Goal: Task Accomplishment & Management: Manage account settings

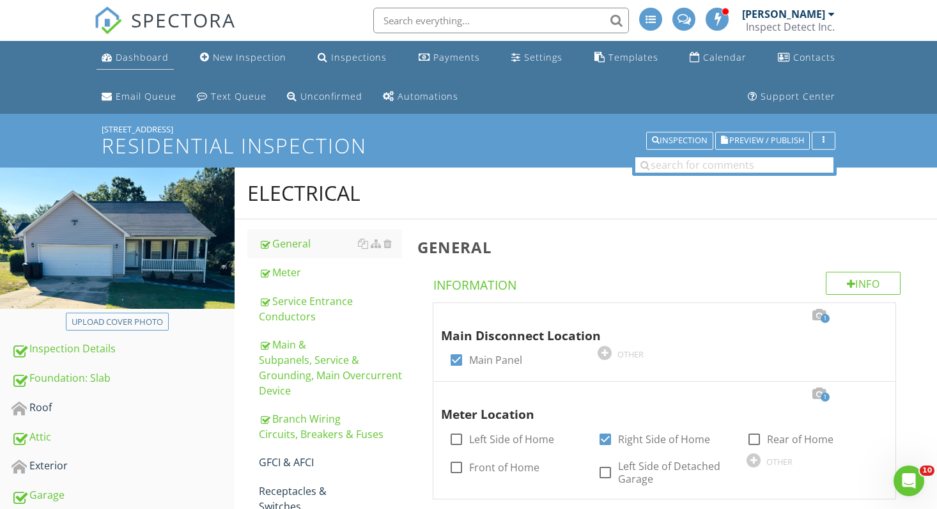
click at [141, 59] on div "Dashboard" at bounding box center [142, 57] width 53 height 12
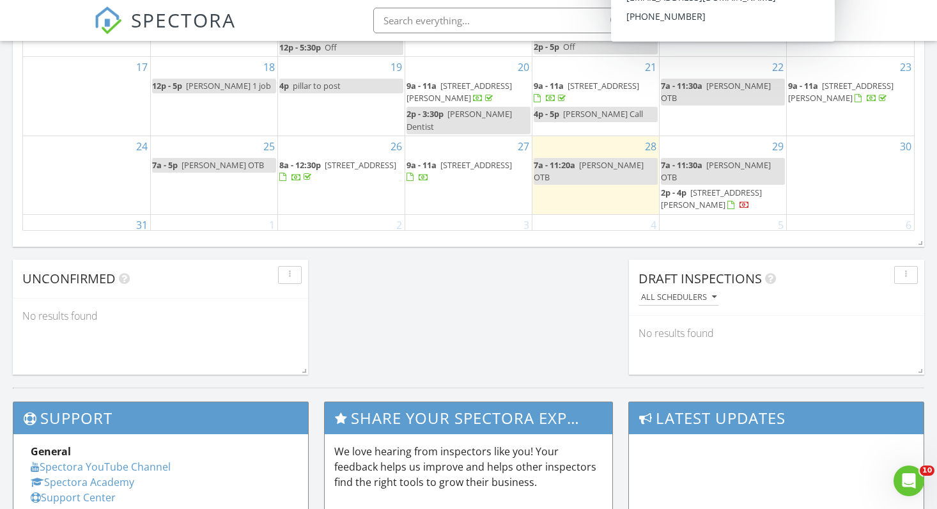
scroll to position [735, 0]
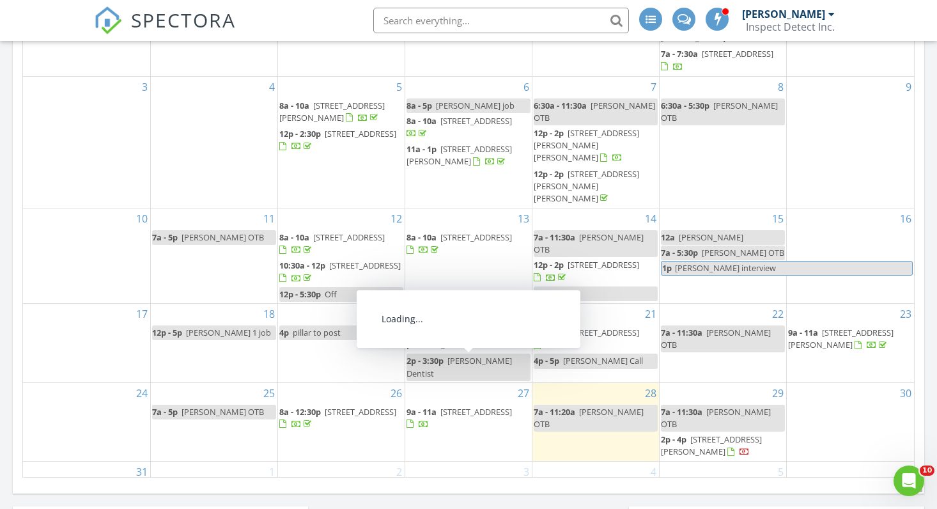
click at [469, 406] on span "3711 Rockhurst Dr, Fayetteville 28306" at bounding box center [477, 412] width 72 height 12
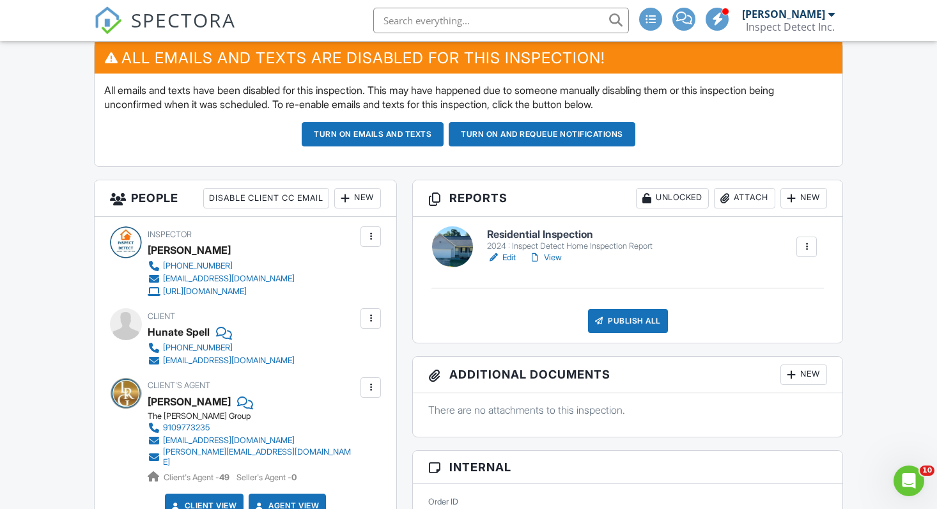
click at [515, 254] on link "Edit" at bounding box center [501, 257] width 29 height 13
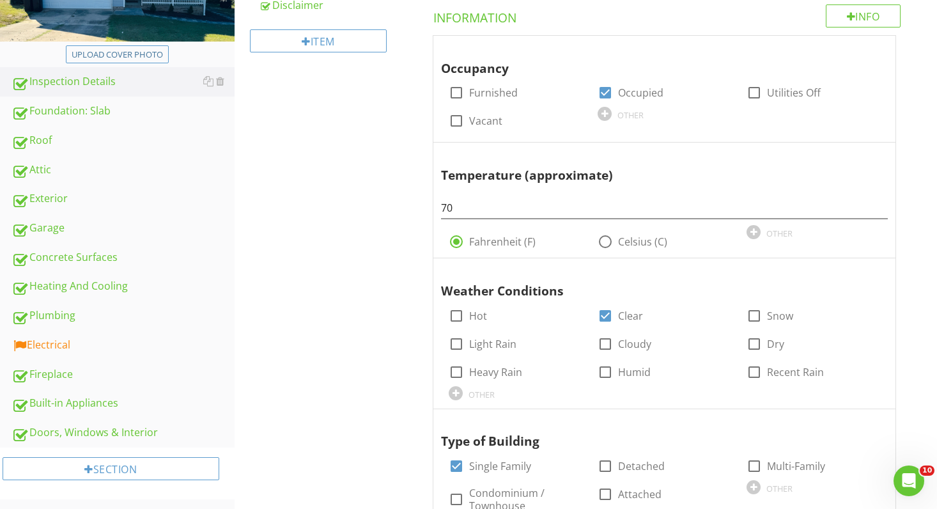
scroll to position [312, 0]
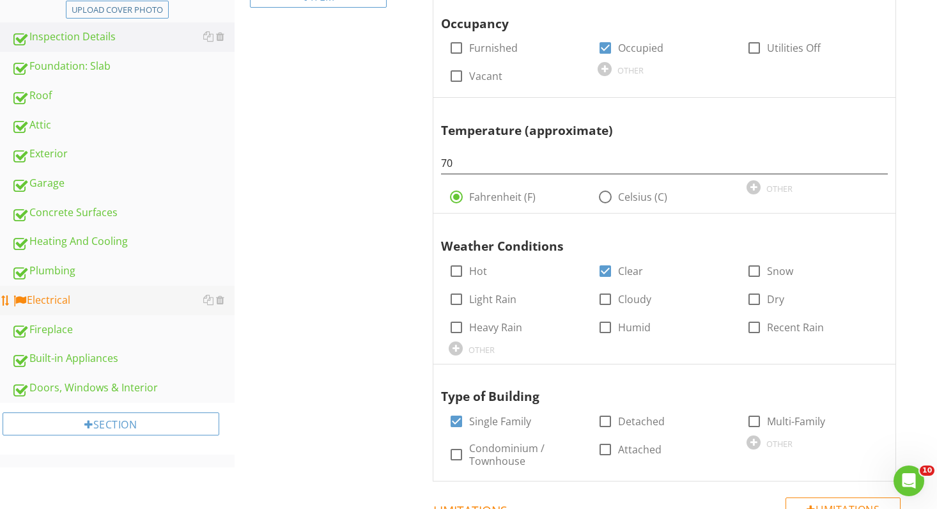
click at [91, 304] on div "Electrical" at bounding box center [123, 300] width 223 height 17
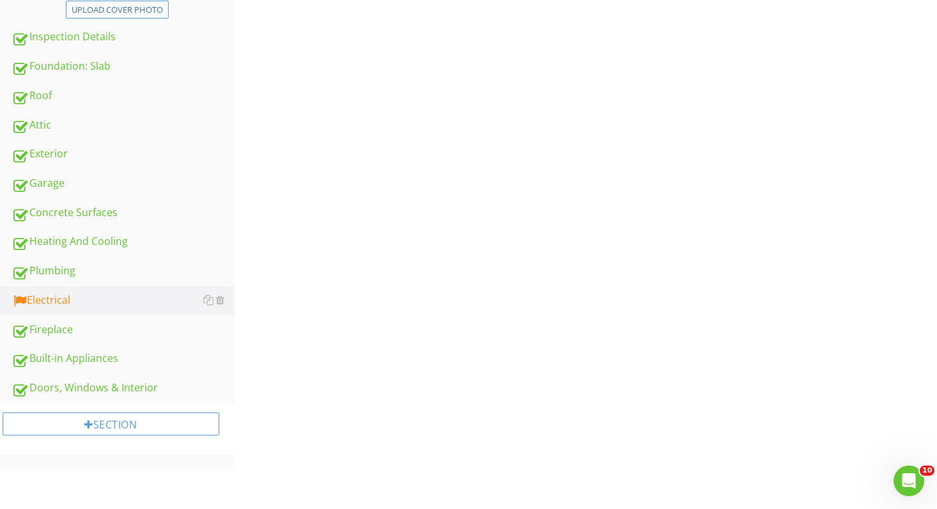
scroll to position [298, 0]
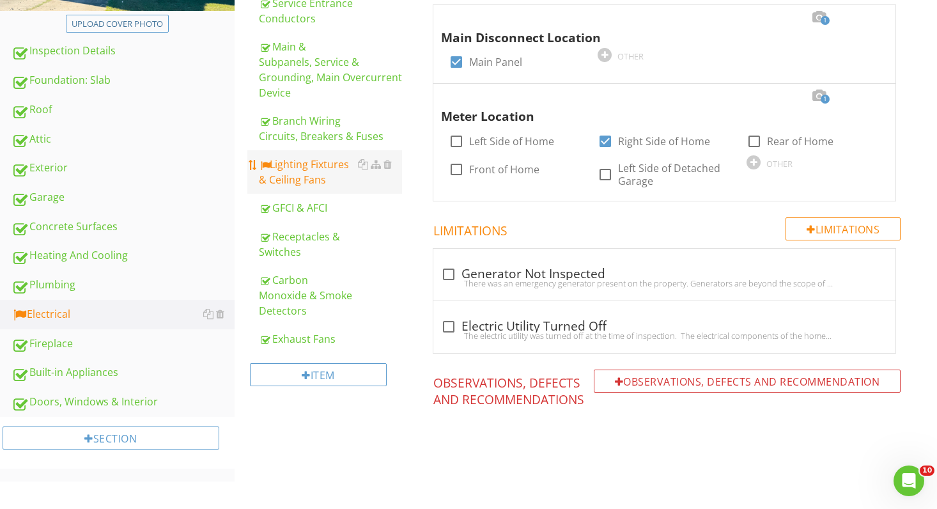
click at [319, 166] on div "Lighting Fixtures & Ceiling Fans" at bounding box center [331, 172] width 144 height 31
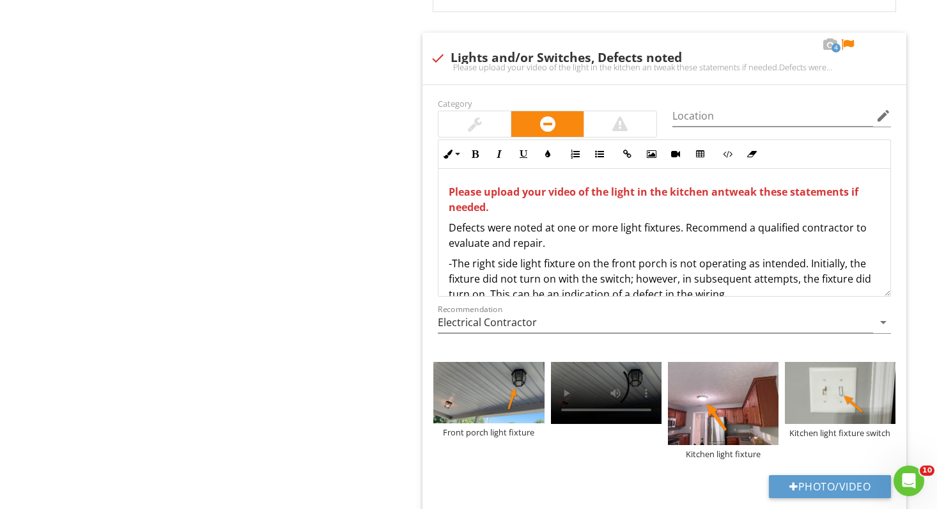
scroll to position [1409, 0]
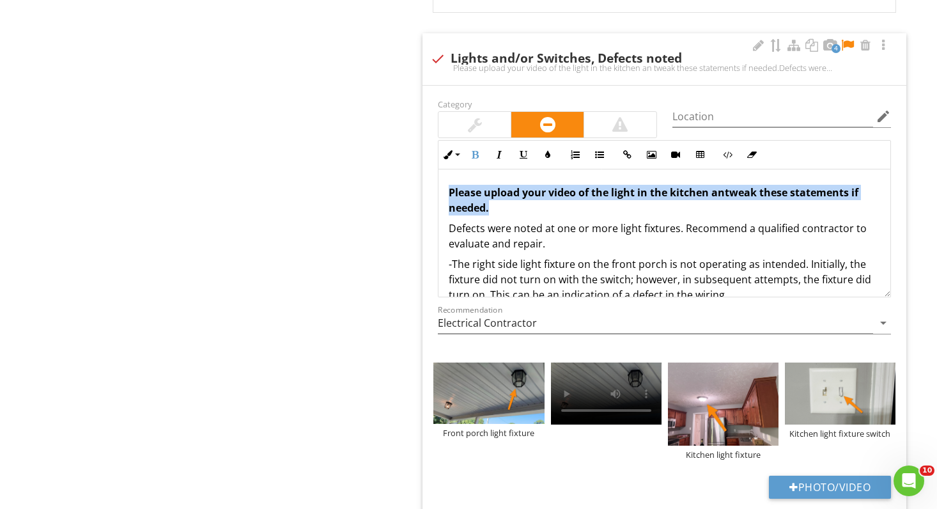
drag, startPoint x: 524, startPoint y: 212, endPoint x: 441, endPoint y: 183, distance: 88.0
click at [441, 183] on div "Please upload your video of the light in the kitchen an tweak these statements …" at bounding box center [665, 269] width 452 height 200
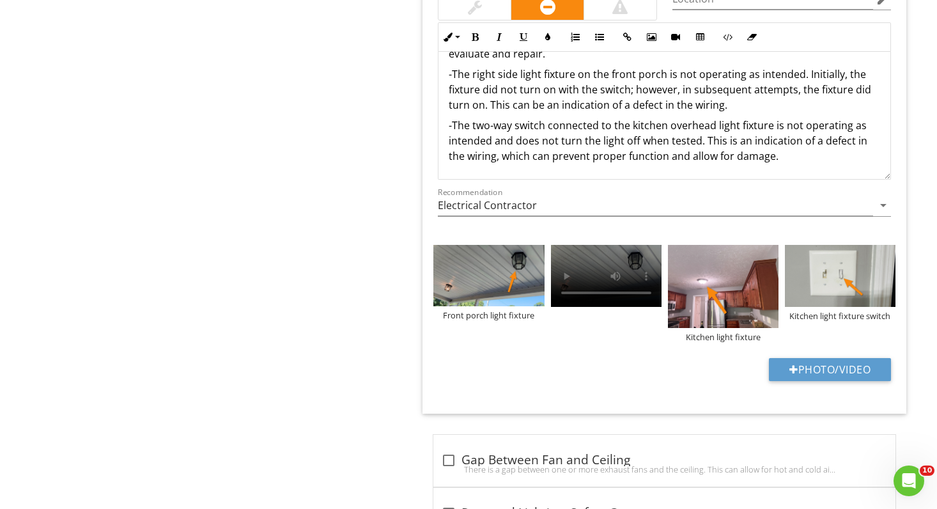
scroll to position [1536, 0]
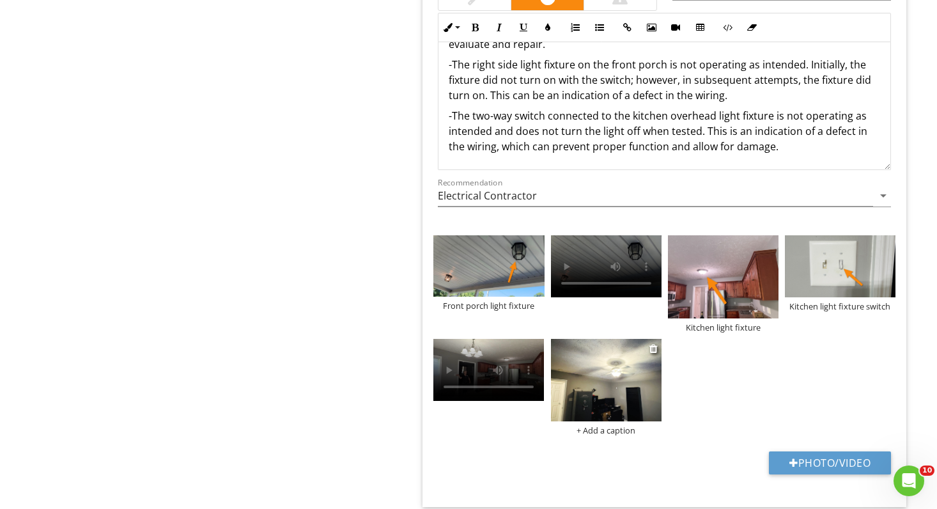
click at [614, 393] on img at bounding box center [606, 380] width 111 height 83
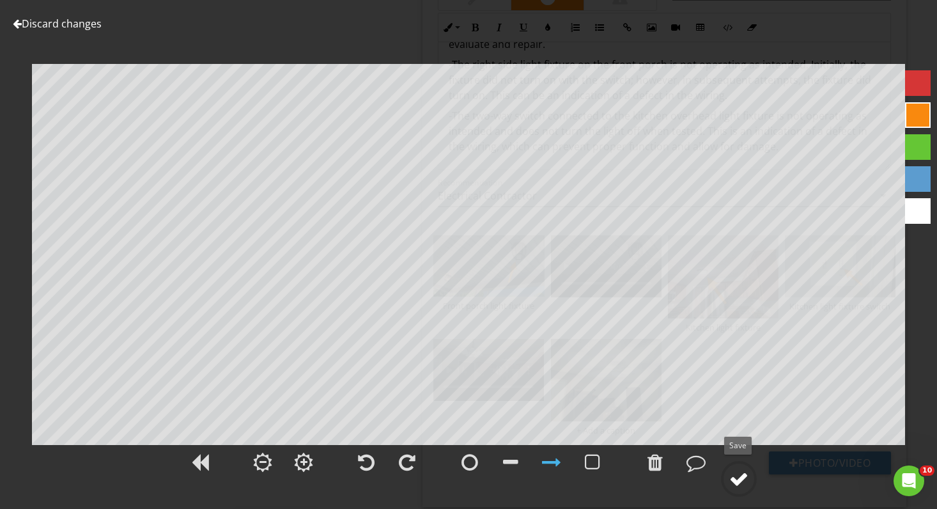
click at [741, 478] on div at bounding box center [739, 478] width 19 height 19
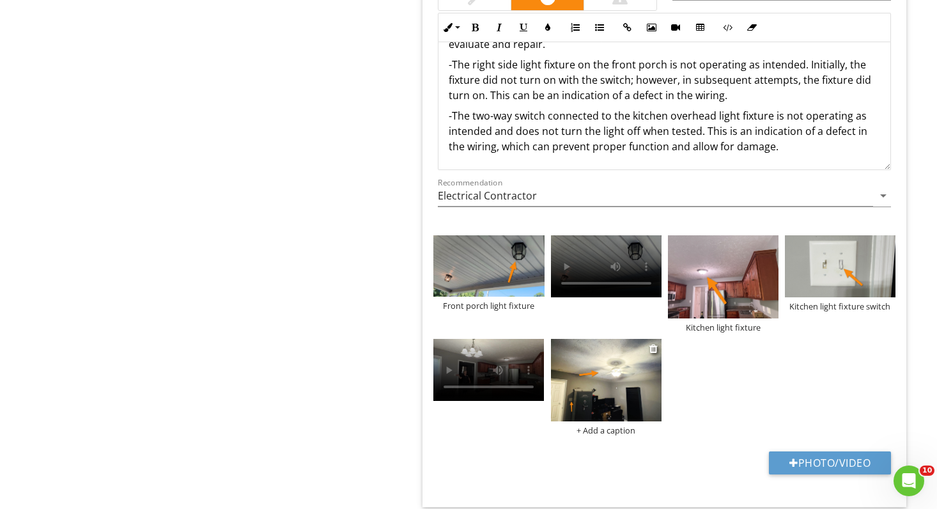
click at [622, 431] on div "+ Add a caption" at bounding box center [606, 430] width 111 height 10
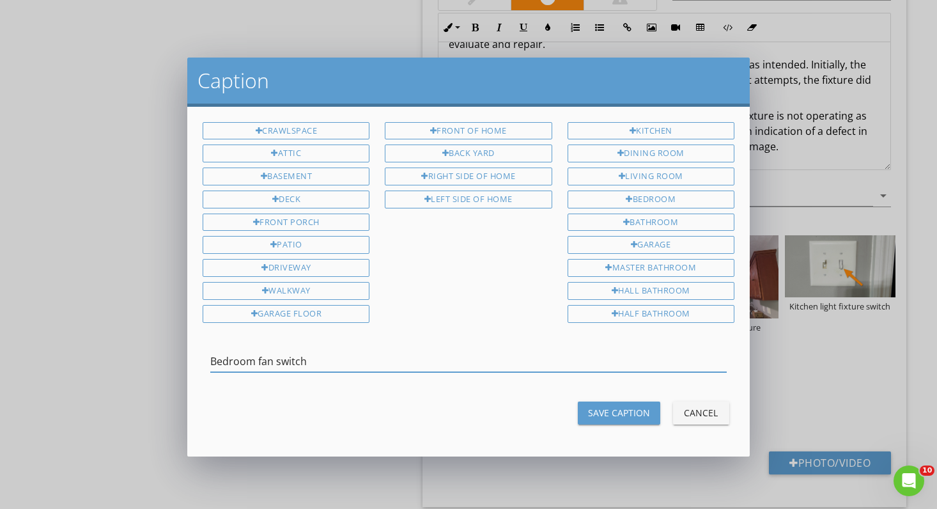
type input "Bedroom fan switch"
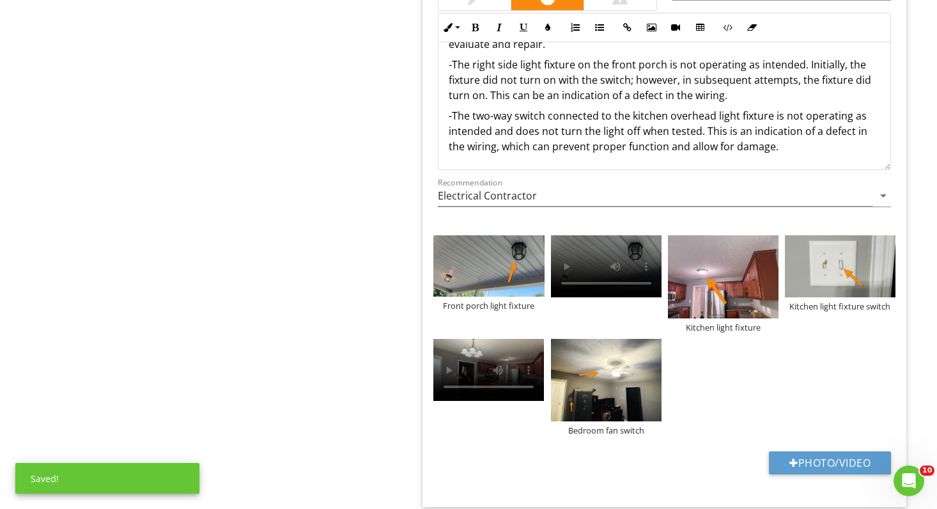
click at [783, 150] on p "-The two-way switch connected to the kitchen overhead light fixture is not oper…" at bounding box center [665, 131] width 432 height 46
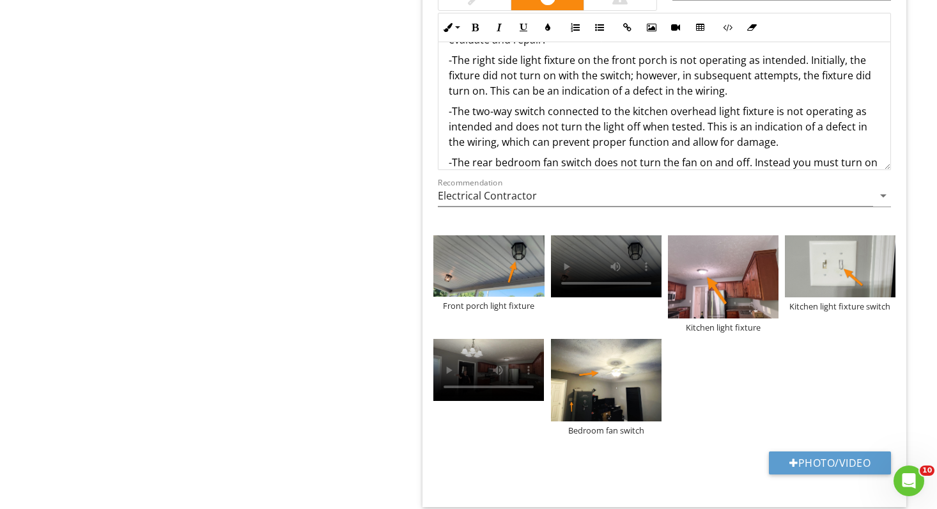
scroll to position [56, 0]
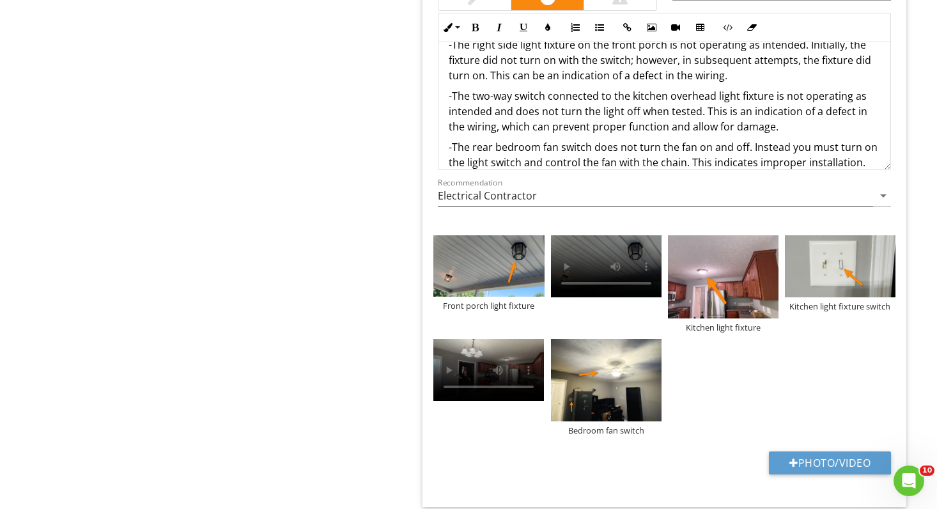
click at [308, 196] on div "Electrical General Meter Service Entrance Conductors Main & Subpanels, Service …" at bounding box center [586, 158] width 703 height 3052
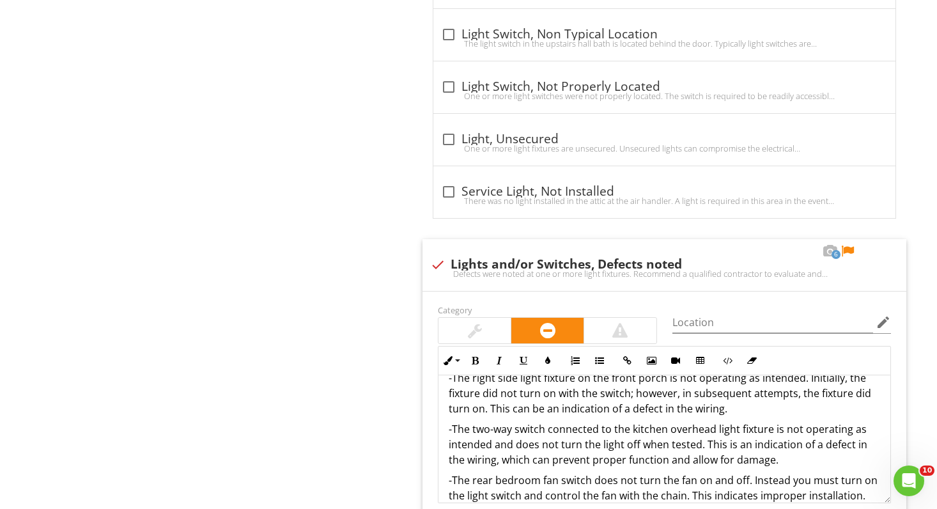
scroll to position [1198, 0]
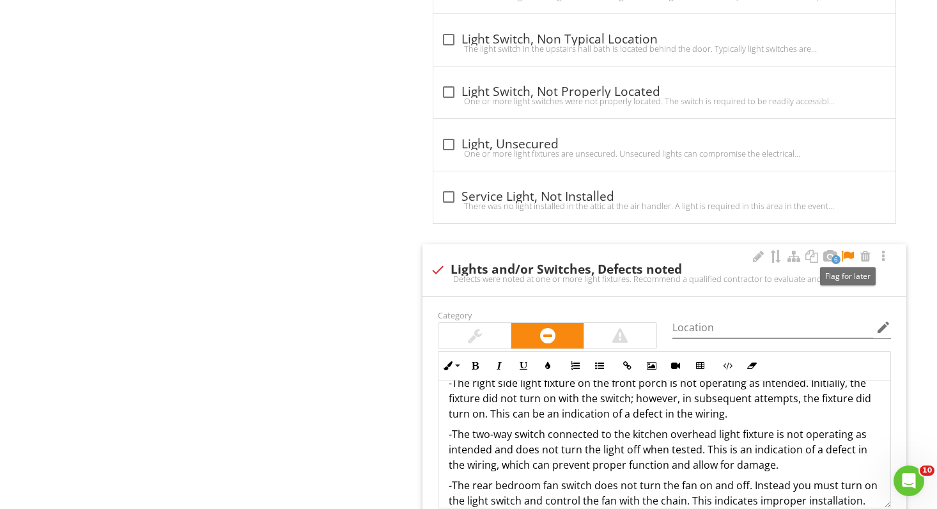
click at [852, 250] on div at bounding box center [847, 256] width 15 height 13
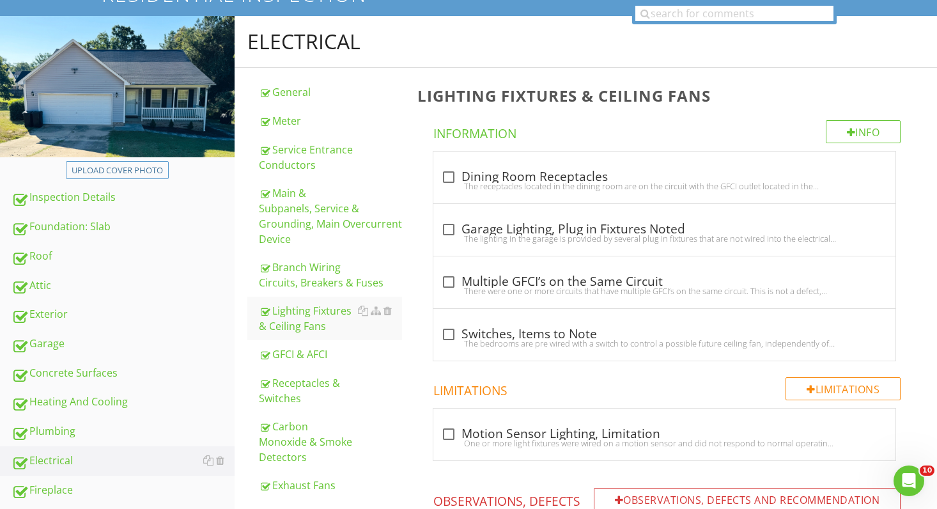
scroll to position [98, 0]
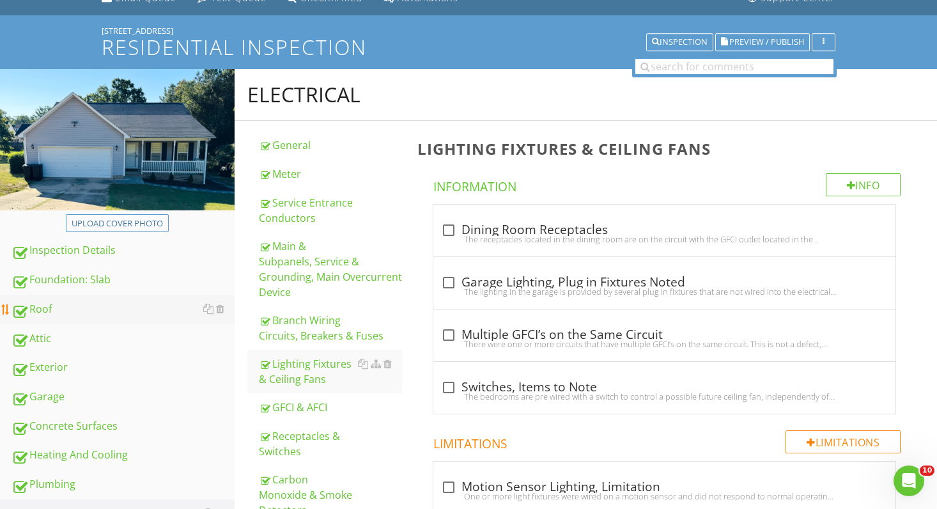
click at [74, 318] on link "Roof" at bounding box center [123, 309] width 223 height 29
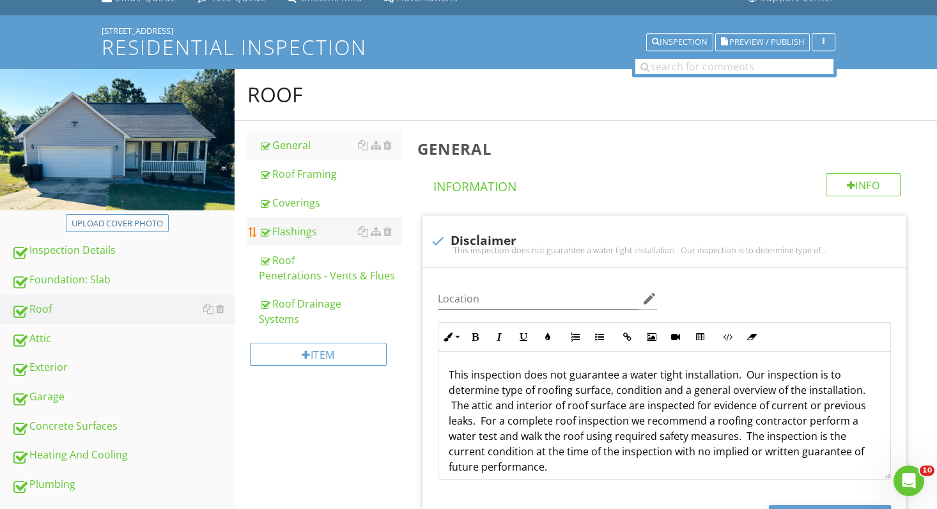
click at [303, 225] on div "Flashings" at bounding box center [331, 231] width 144 height 15
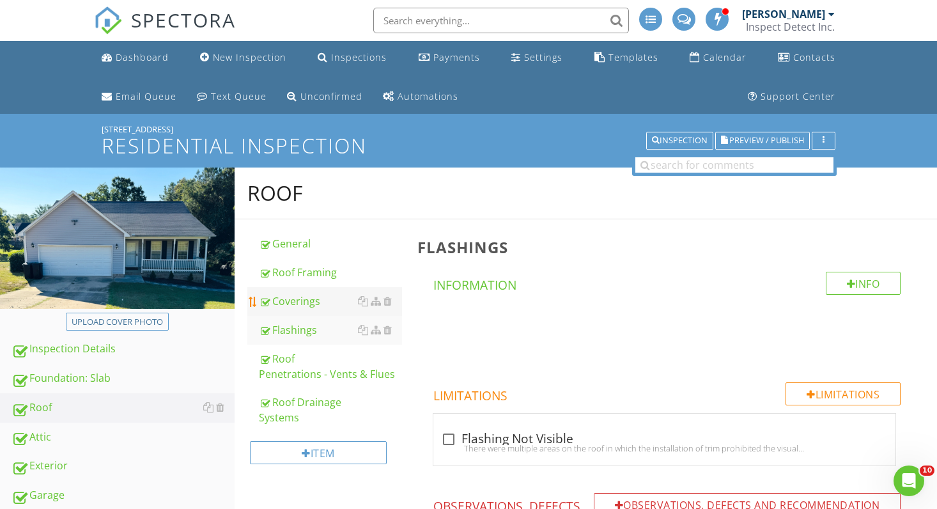
click at [317, 292] on link "Coverings" at bounding box center [331, 301] width 144 height 28
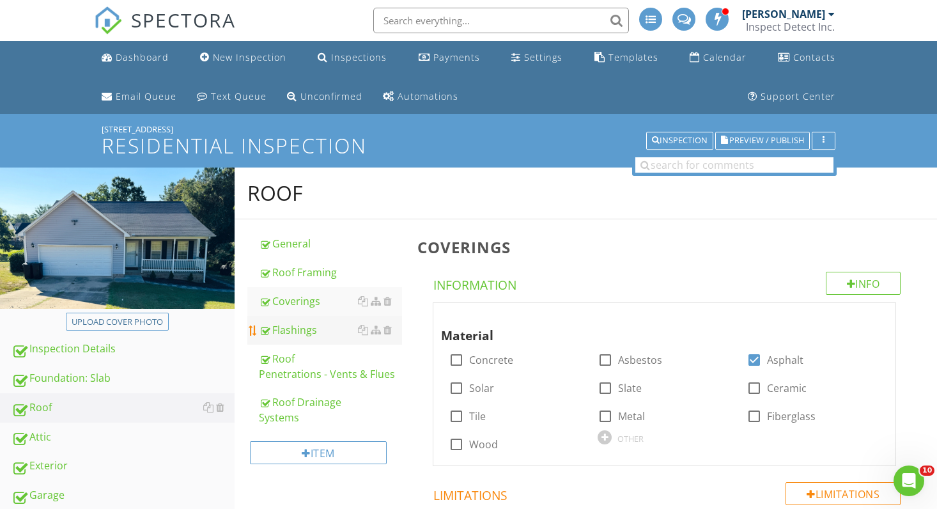
click at [308, 325] on div "Flashings" at bounding box center [331, 329] width 144 height 15
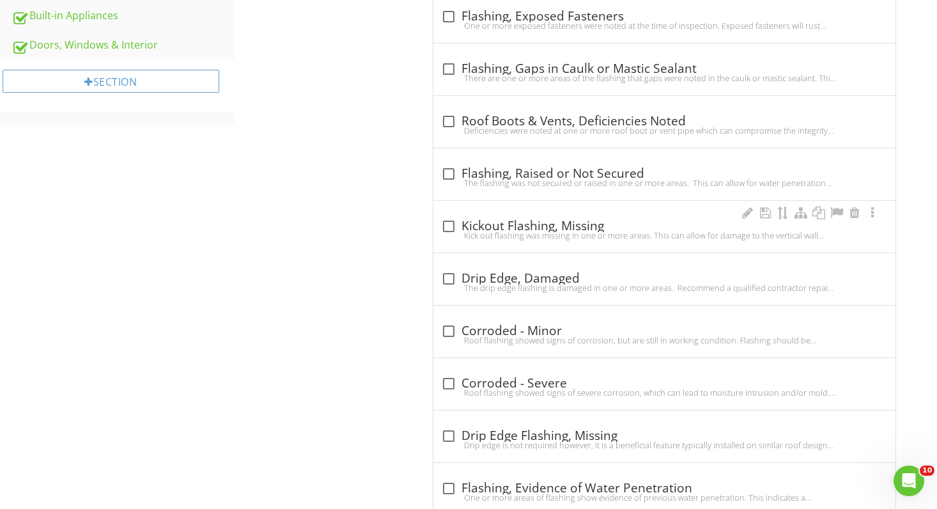
scroll to position [645, 0]
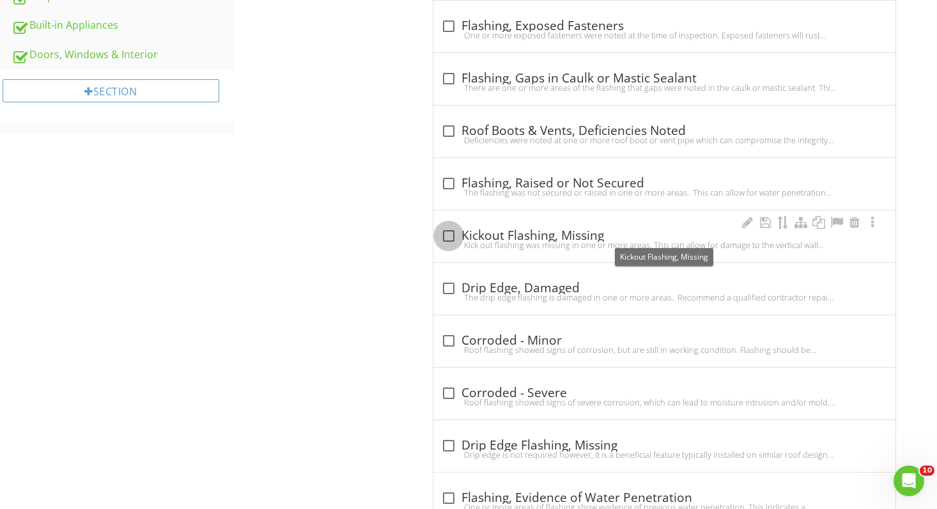
click at [444, 230] on div at bounding box center [449, 236] width 22 height 22
checkbox input "true"
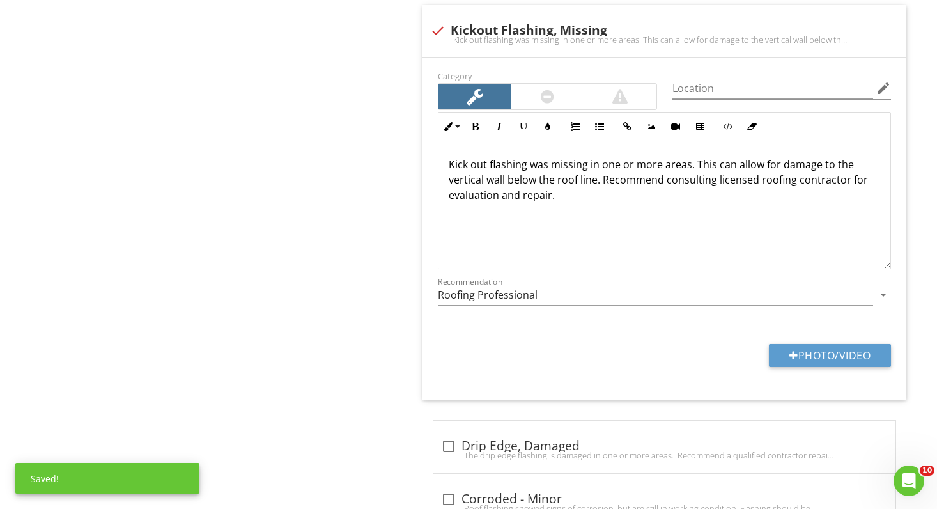
scroll to position [874, 0]
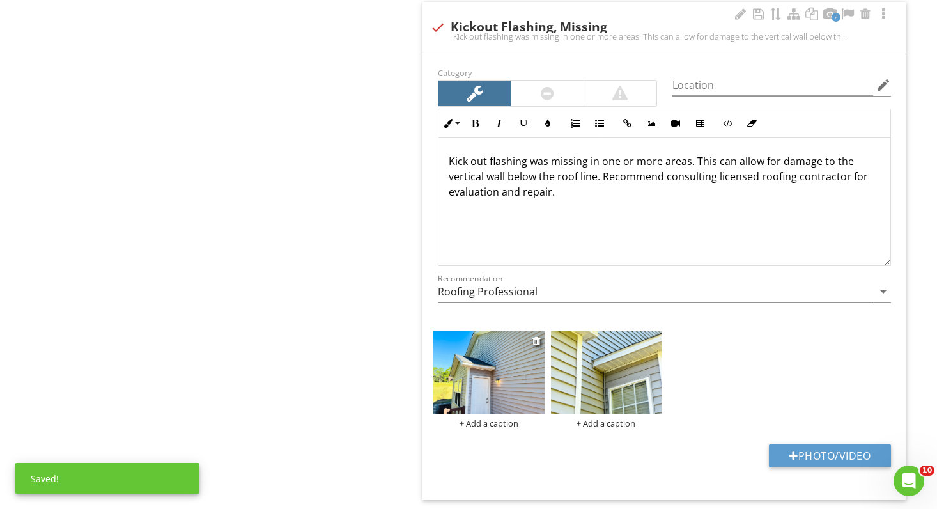
click at [483, 382] on img at bounding box center [489, 372] width 111 height 83
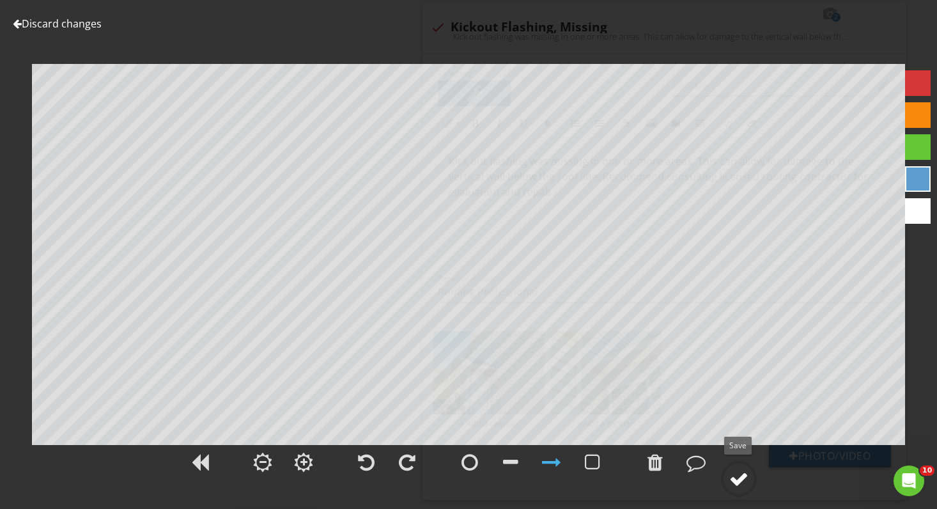
click at [744, 478] on div at bounding box center [739, 478] width 19 height 19
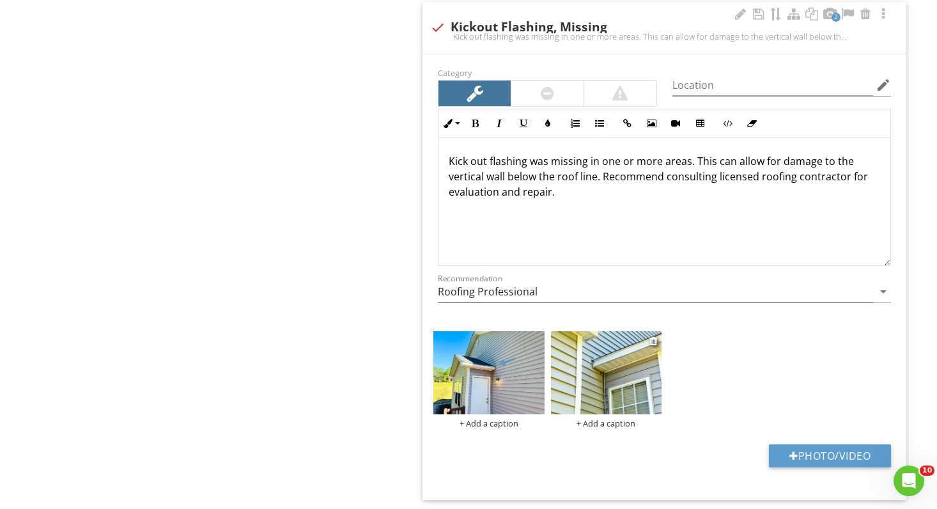
click at [589, 386] on img at bounding box center [606, 372] width 111 height 83
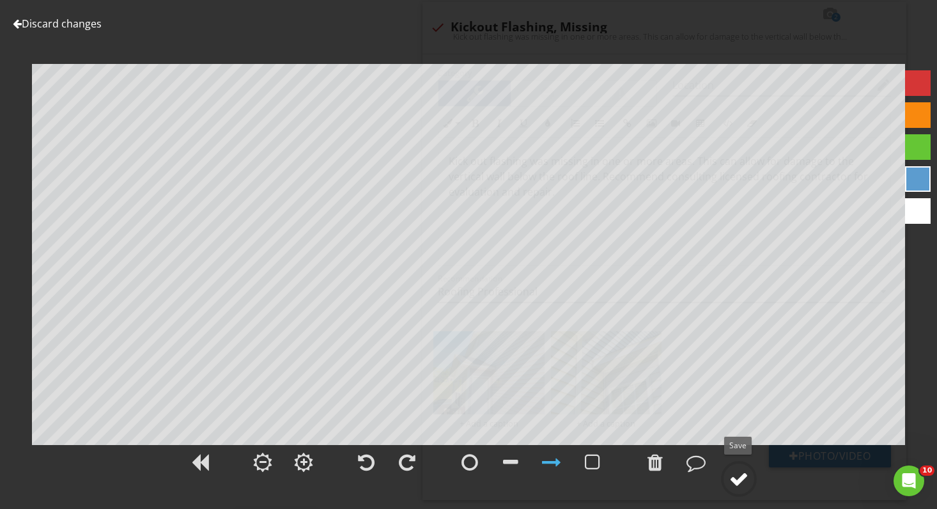
click at [743, 474] on div at bounding box center [739, 478] width 19 height 19
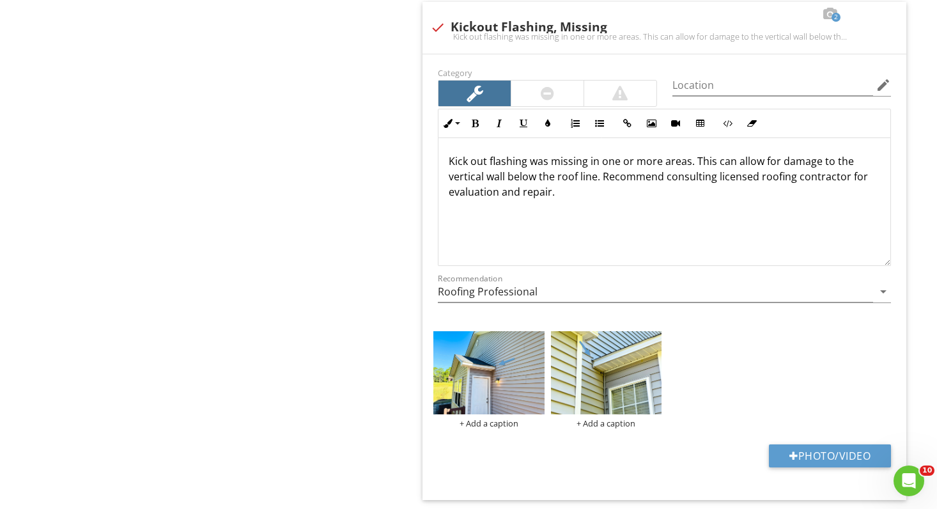
click at [359, 343] on div "Roof General Roof Framing Coverings Flashings Roof Penetrations - Vents & Flues…" at bounding box center [586, 161] width 703 height 1737
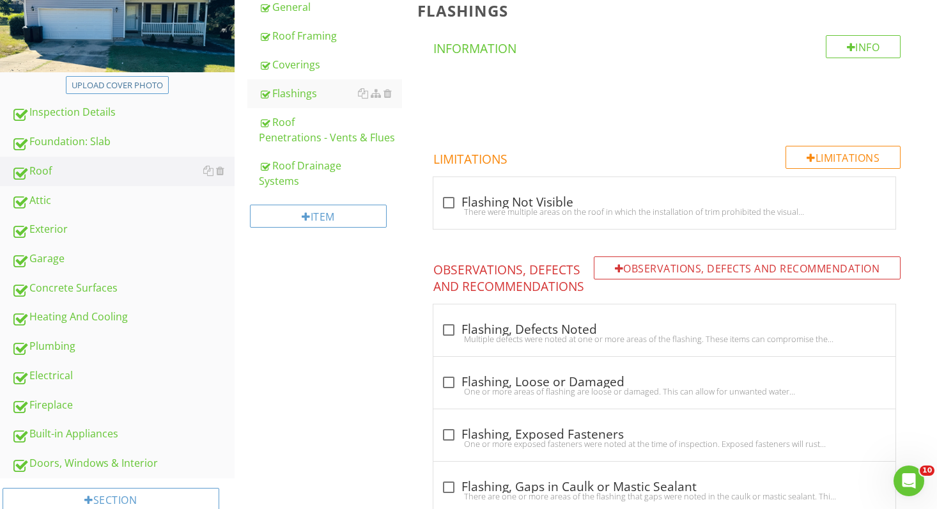
scroll to position [295, 0]
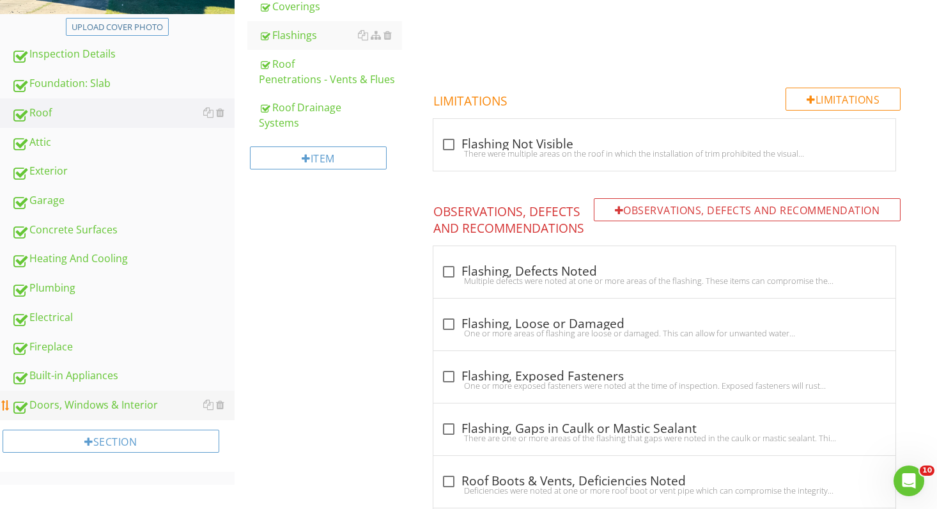
click at [129, 399] on div "Doors, Windows & Interior" at bounding box center [123, 405] width 223 height 17
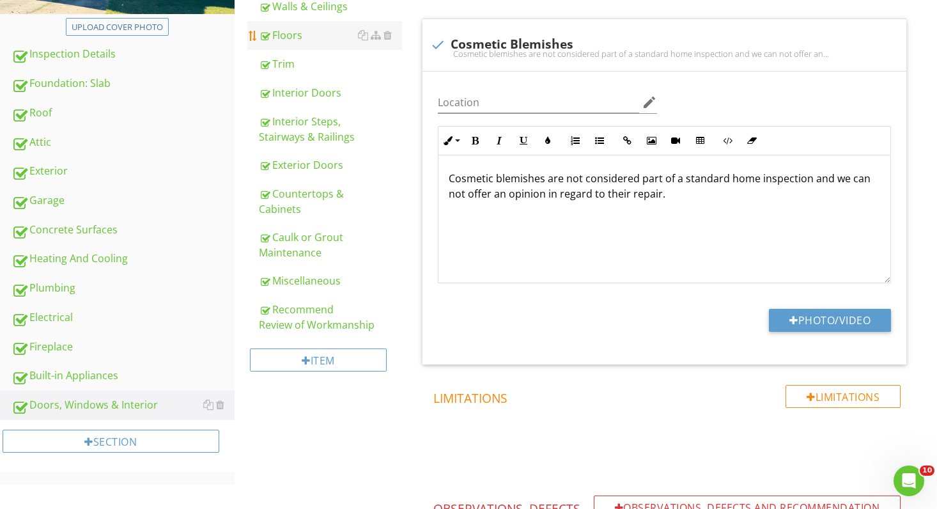
click at [322, 38] on div "Floors" at bounding box center [331, 34] width 144 height 15
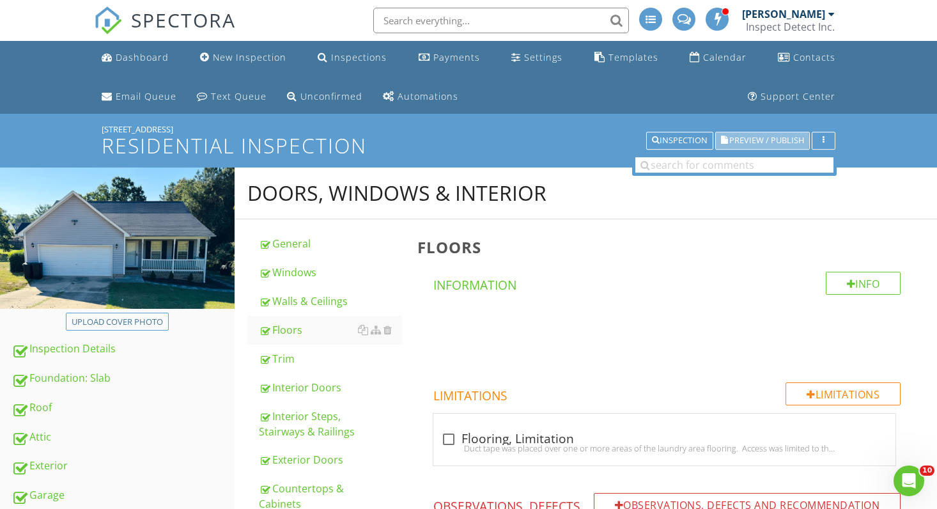
click at [772, 139] on span "Preview / Publish" at bounding box center [767, 141] width 75 height 8
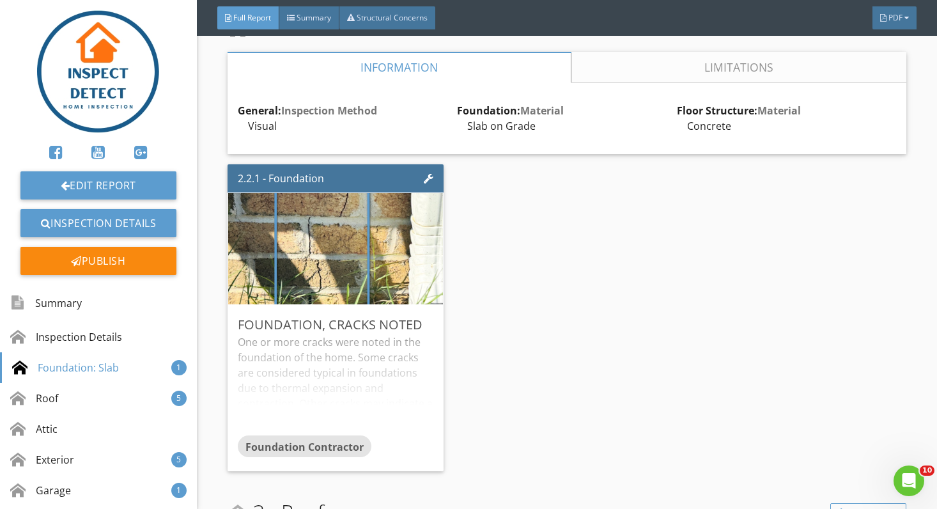
scroll to position [739, 0]
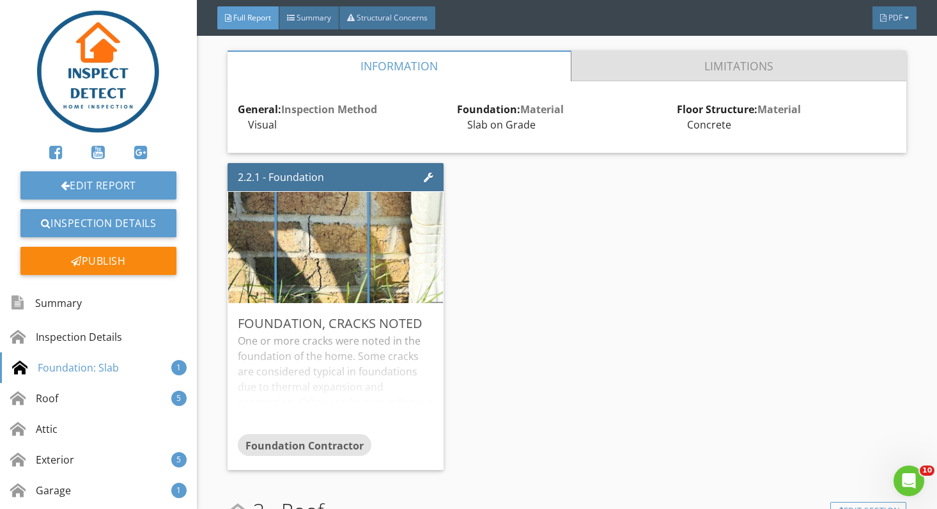
click at [707, 59] on link "Limitations" at bounding box center [739, 66] width 335 height 31
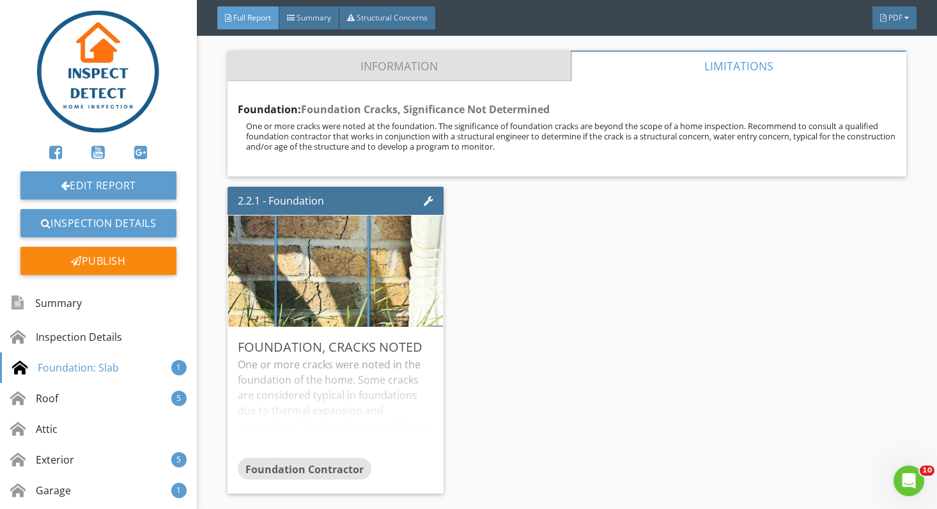
click at [545, 62] on link "Information" at bounding box center [399, 66] width 343 height 31
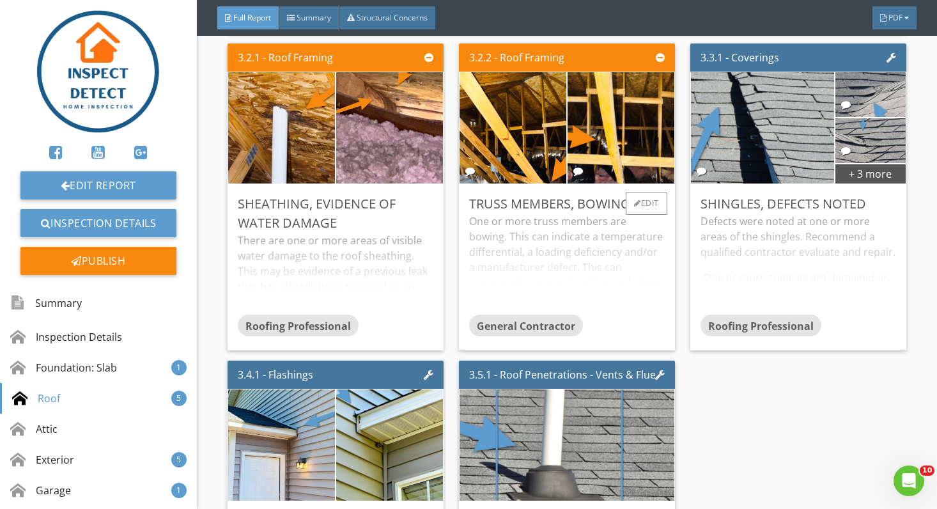
scroll to position [1478, 0]
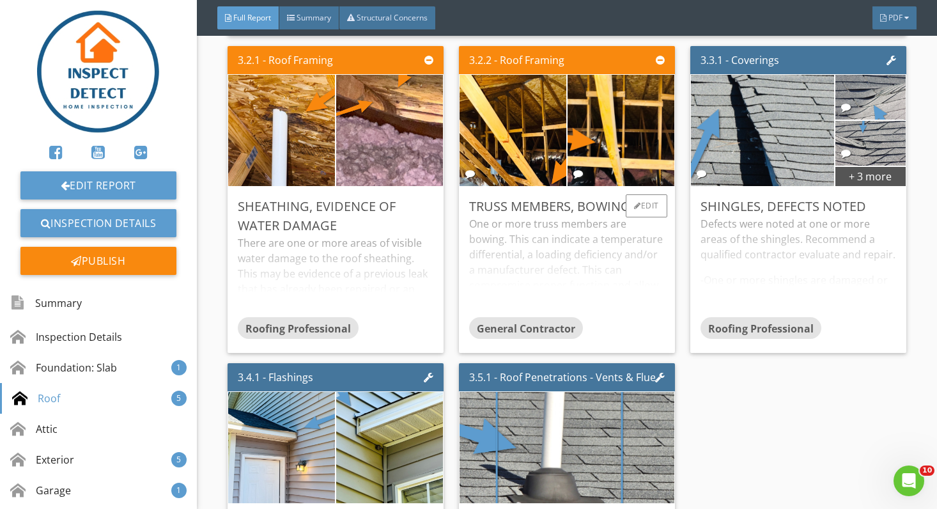
click at [636, 295] on div "One or more truss members are bowing. This can indicate a temperature different…" at bounding box center [567, 266] width 196 height 101
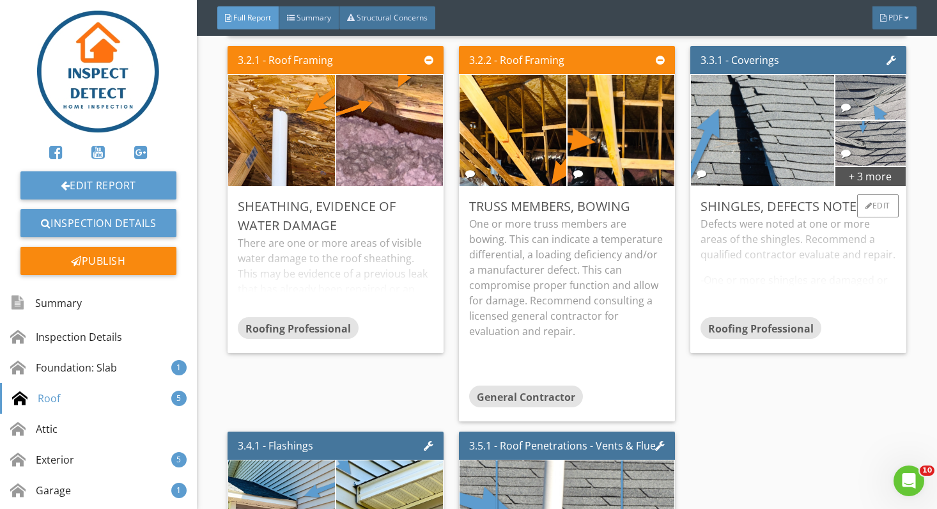
click at [848, 278] on div "Defects were noted at one or more areas of the shingles. Recommend a qualified …" at bounding box center [799, 266] width 196 height 101
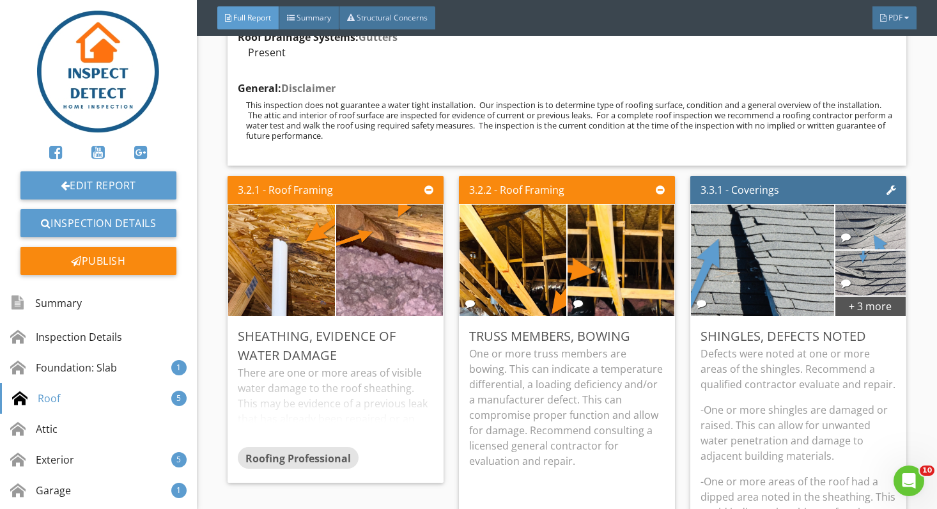
scroll to position [1310, 0]
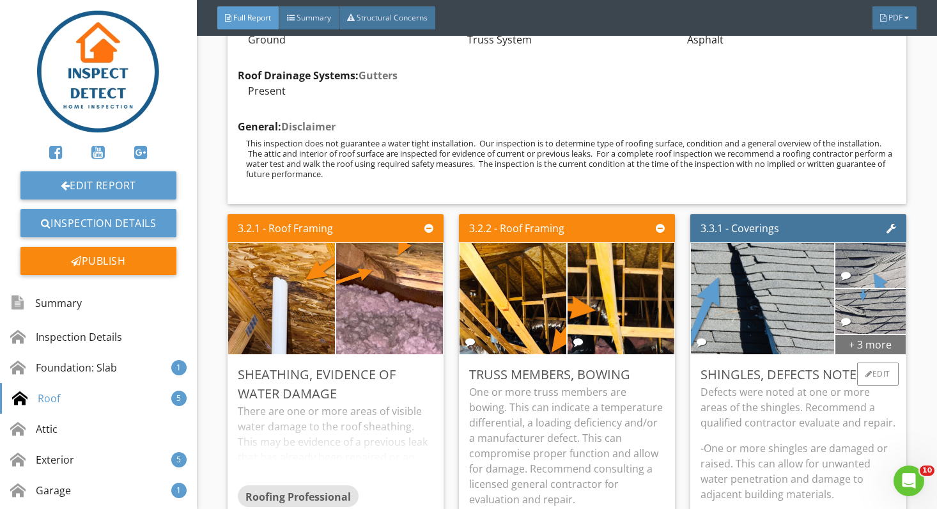
click at [875, 336] on div "+ 3 more" at bounding box center [871, 344] width 70 height 20
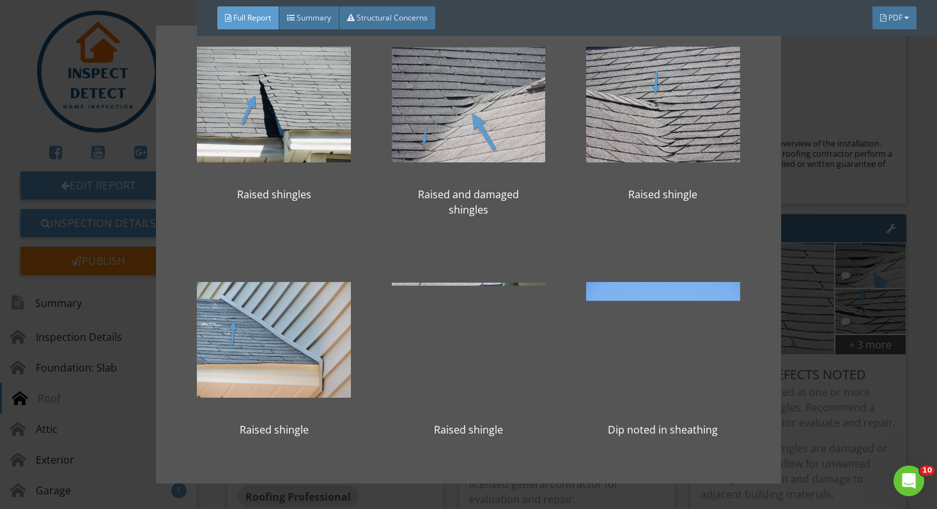
scroll to position [38, 0]
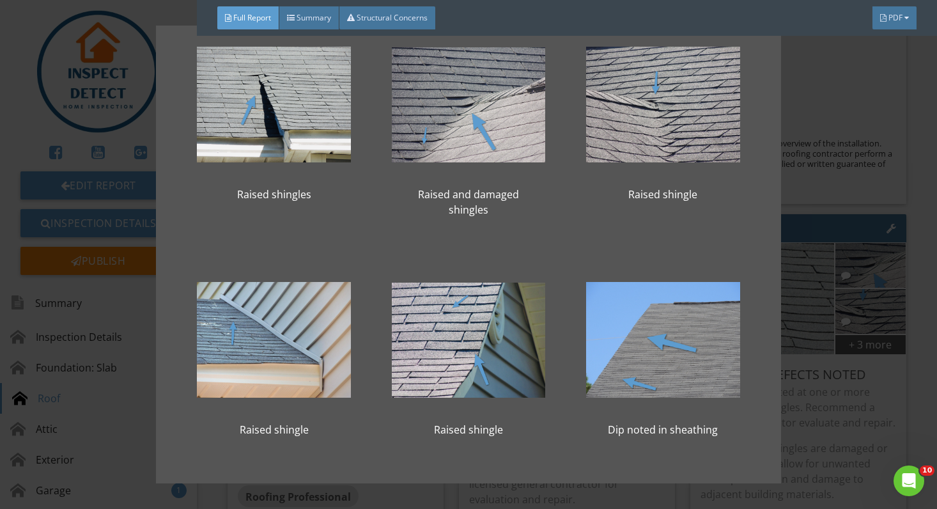
click at [932, 349] on div "Raised shingles Raised and damaged shingles Raised shingle Raised shingle Raise…" at bounding box center [468, 254] width 937 height 509
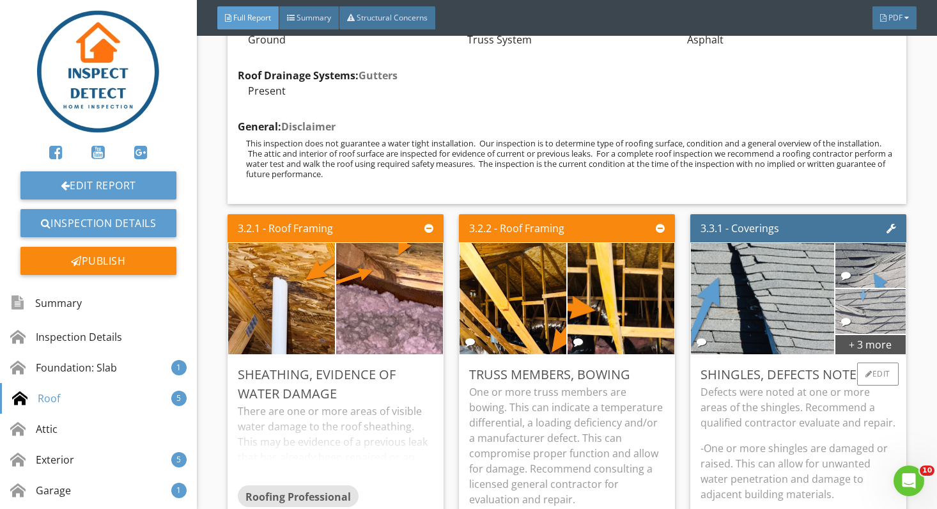
click at [870, 317] on img at bounding box center [870, 311] width 149 height 112
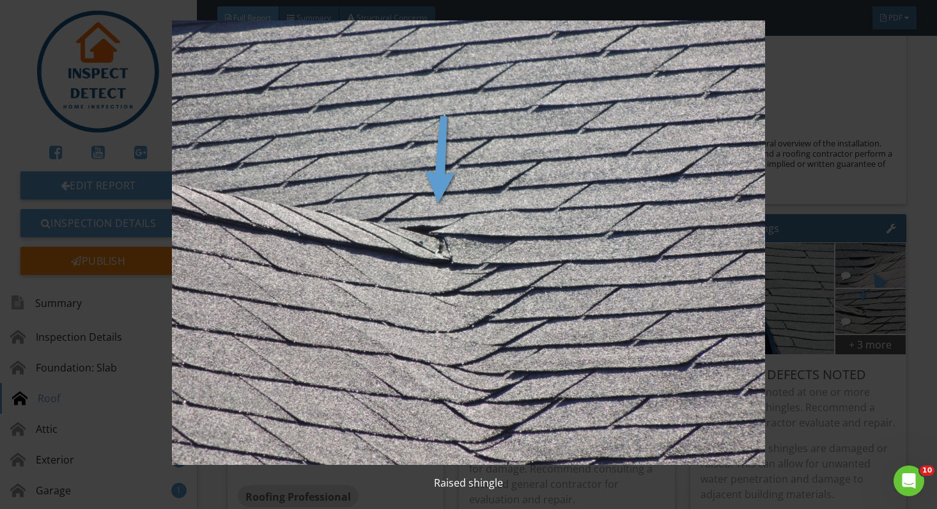
click at [928, 365] on div "Raised shingle" at bounding box center [468, 254] width 937 height 509
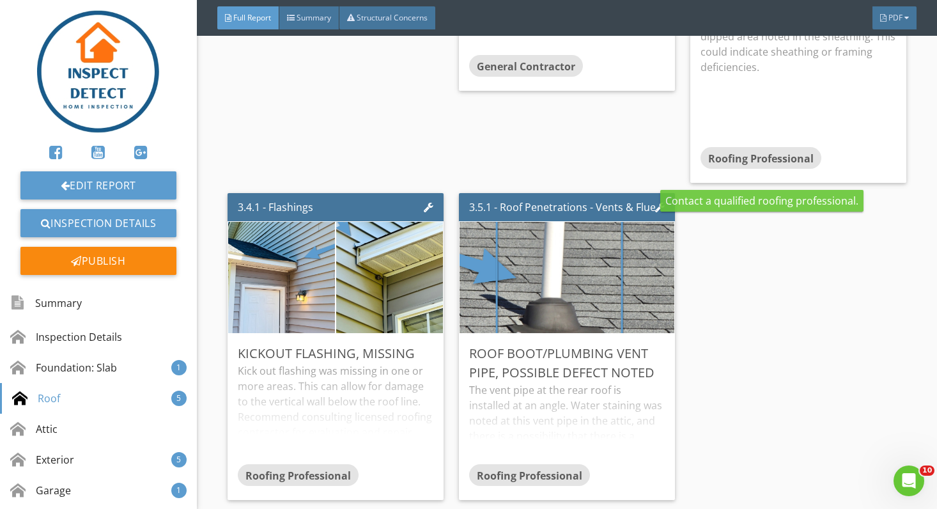
scroll to position [1815, 0]
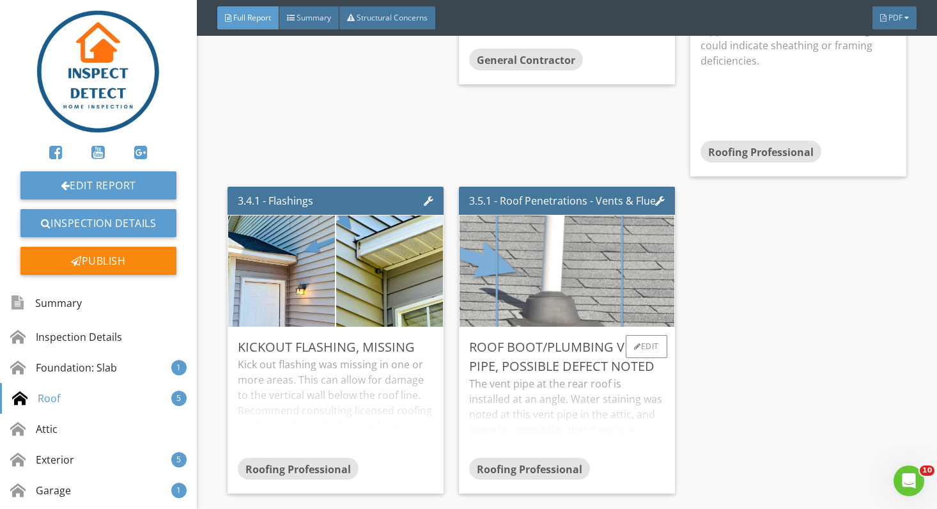
click at [580, 266] on img at bounding box center [567, 271] width 371 height 278
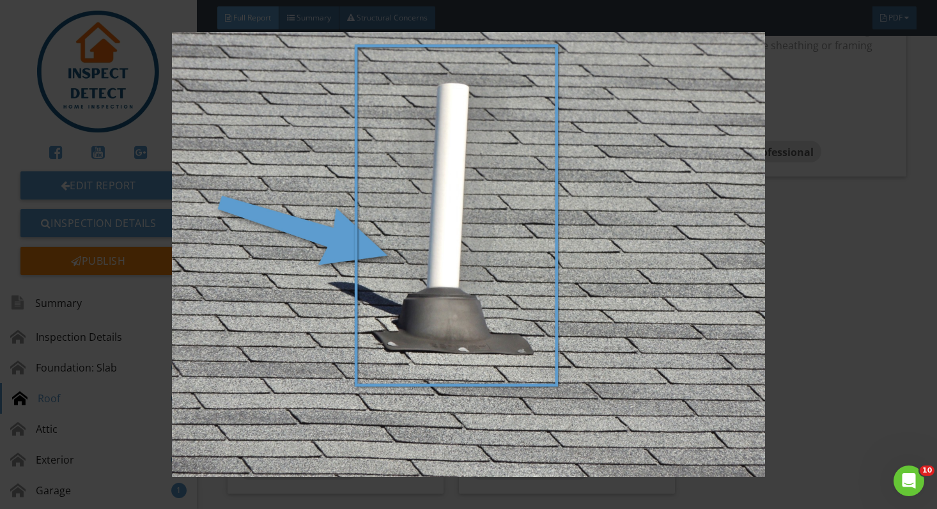
click at [899, 455] on div at bounding box center [468, 254] width 937 height 509
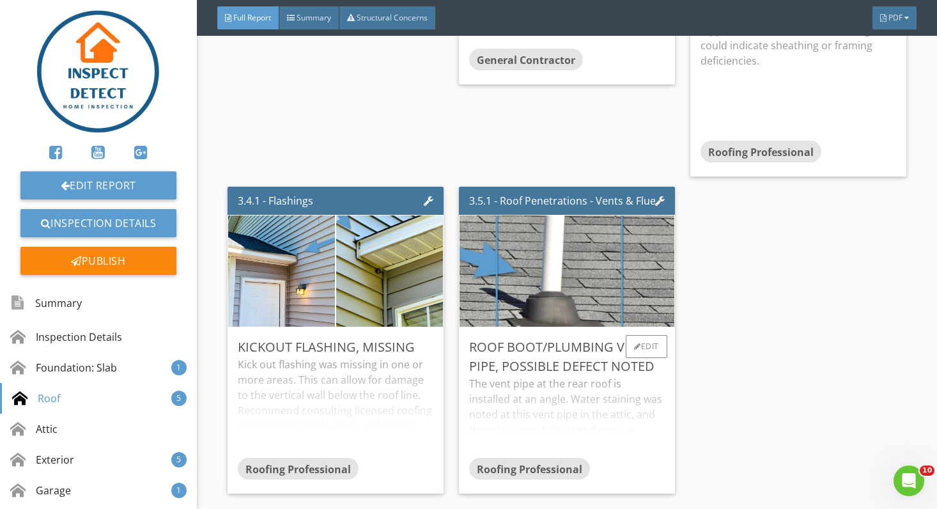
click at [632, 448] on div "The vent pipe at the rear roof is installed at an angle. Water staining was not…" at bounding box center [567, 417] width 196 height 82
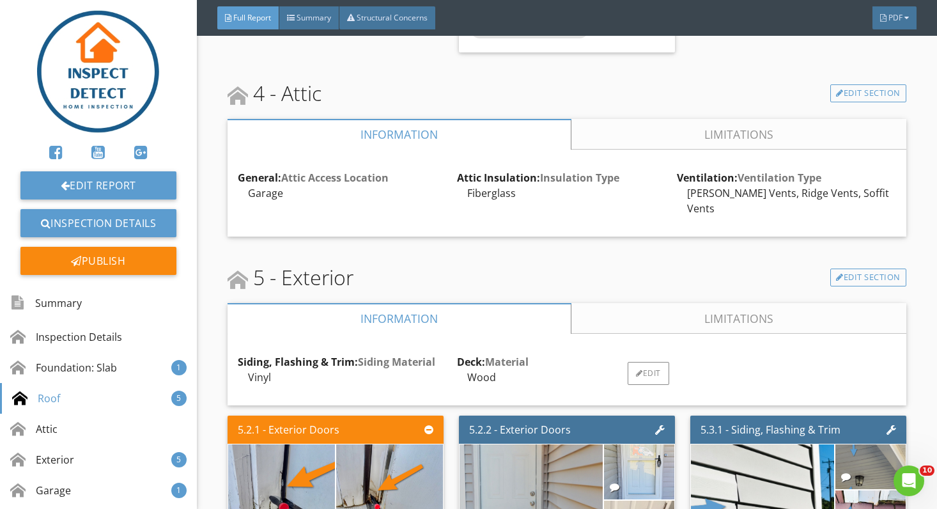
scroll to position [2360, 0]
click at [717, 123] on link "Limitations" at bounding box center [739, 133] width 335 height 31
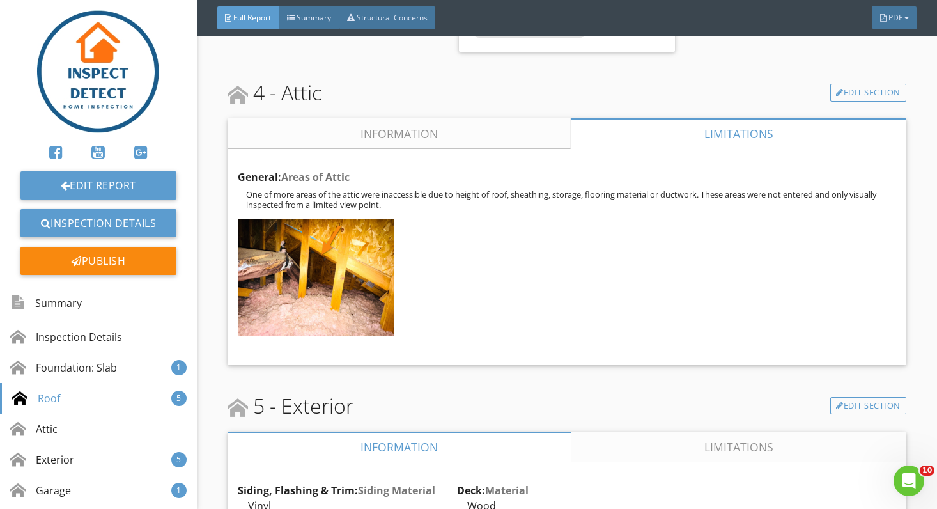
click at [529, 118] on link "Information" at bounding box center [399, 133] width 343 height 31
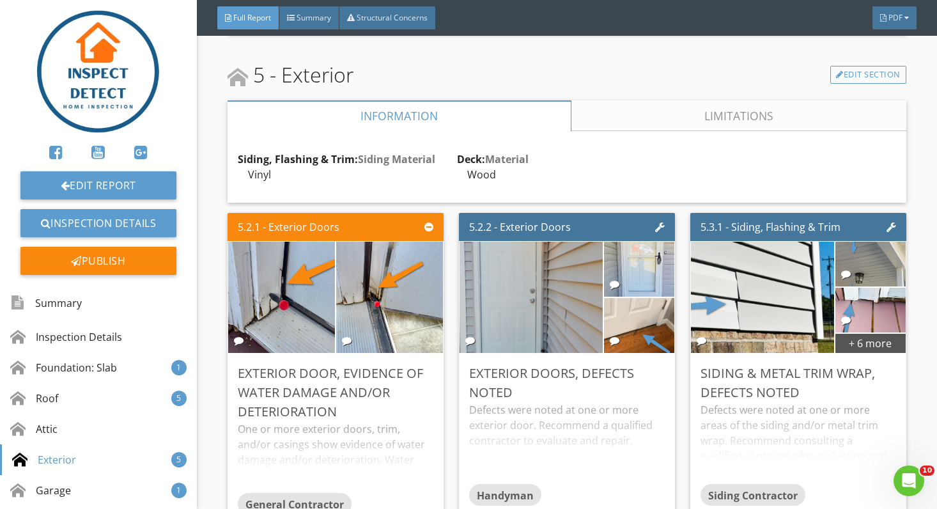
scroll to position [2566, 0]
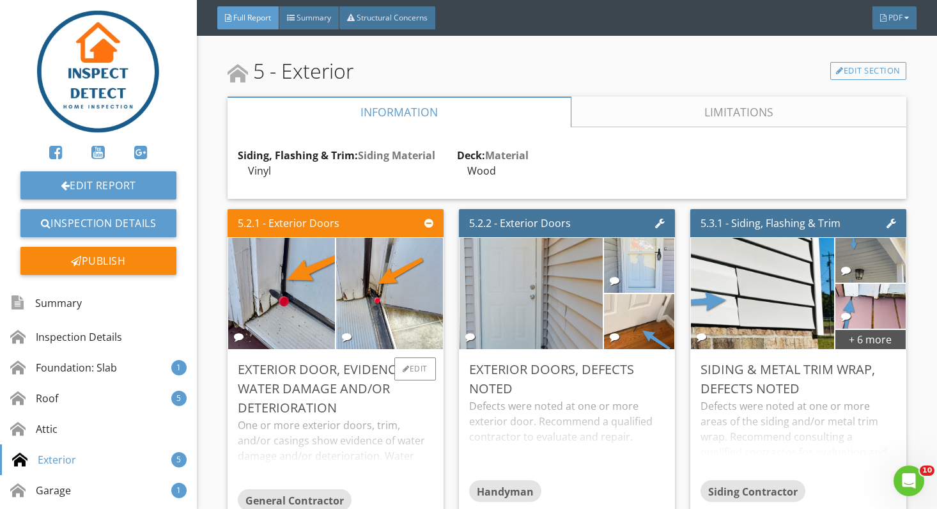
click at [416, 419] on div "One or more exterior doors, trim, and/or casings show evidence of water damage …" at bounding box center [336, 454] width 196 height 72
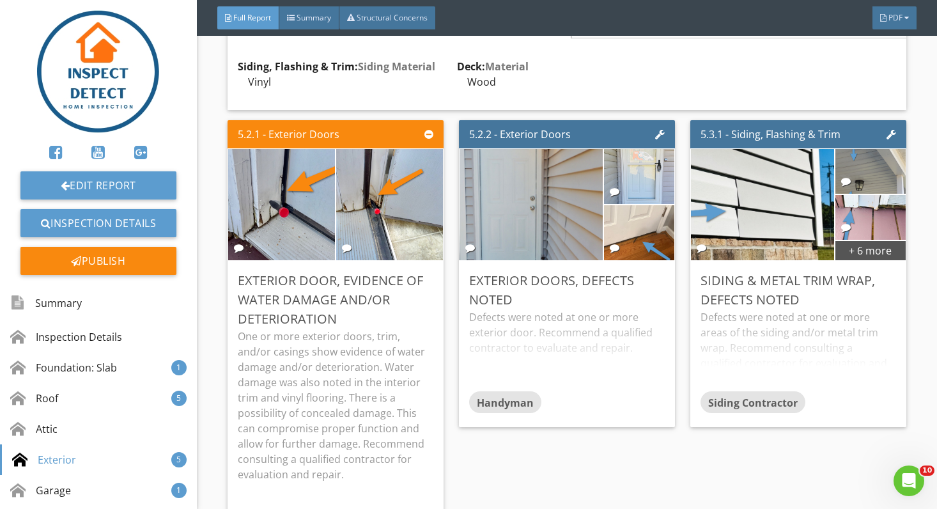
scroll to position [2654, 0]
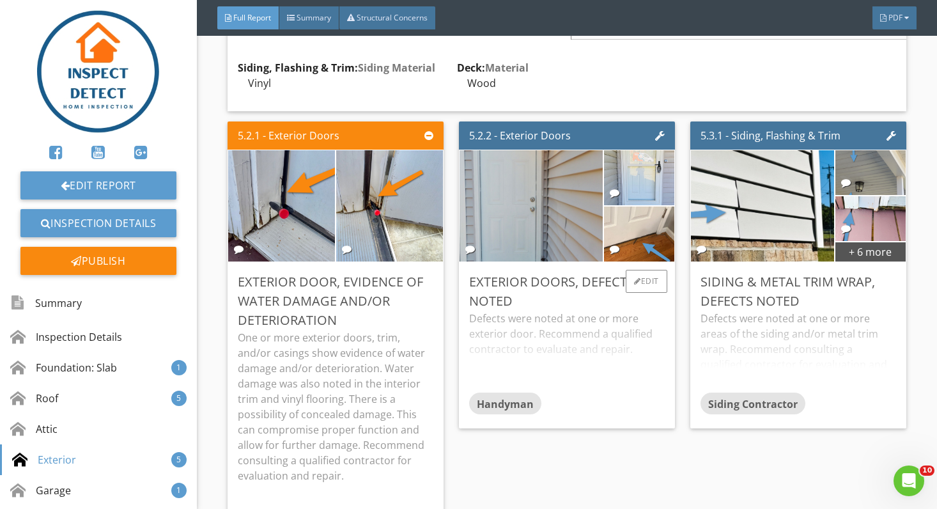
click at [620, 393] on div "Handyman" at bounding box center [567, 406] width 196 height 26
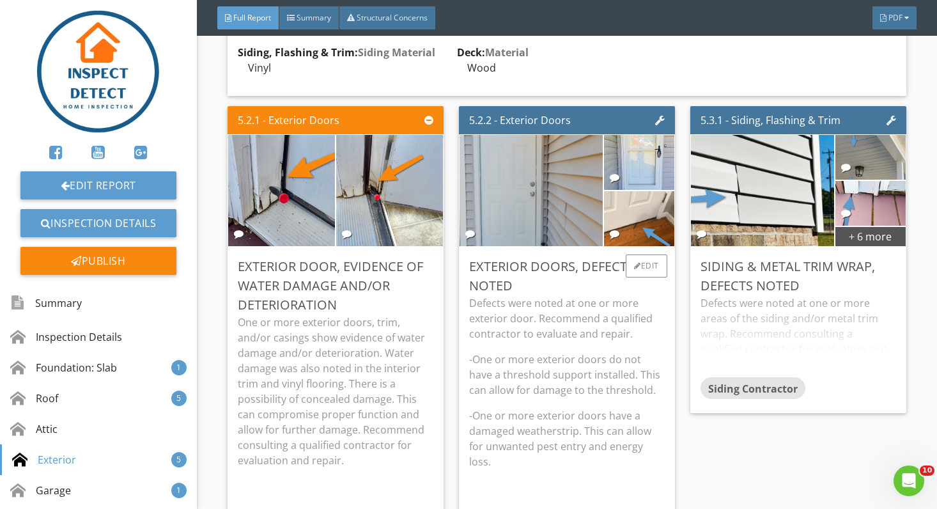
scroll to position [2673, 0]
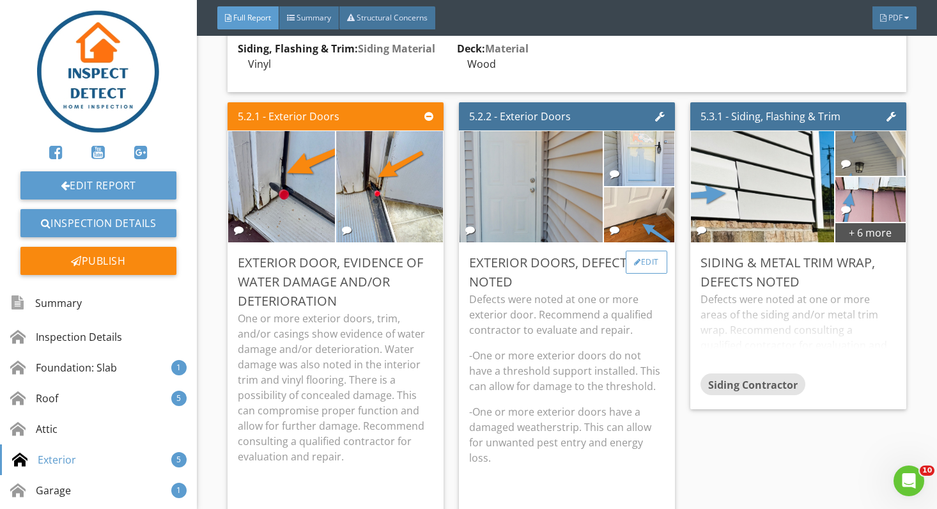
click at [650, 251] on div "Edit" at bounding box center [647, 262] width 42 height 23
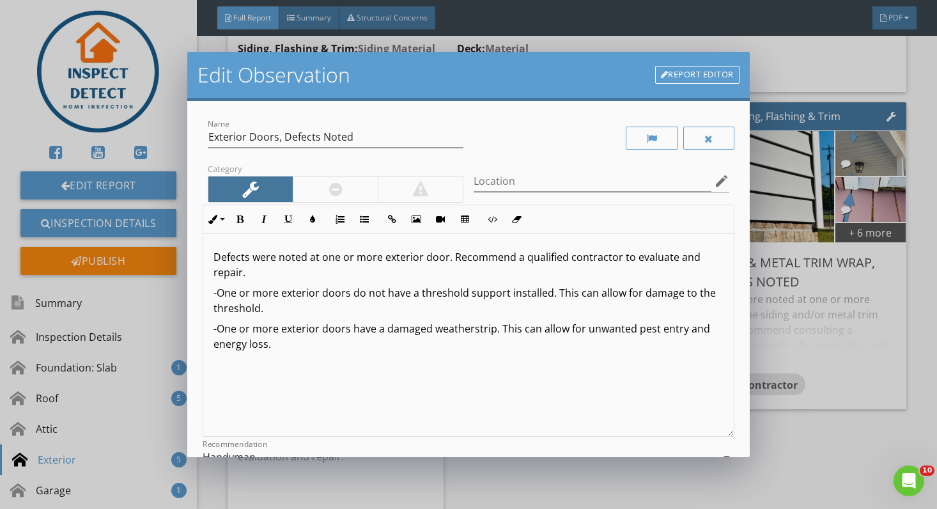
click at [444, 258] on p "Defects were noted at one or more exterior door. Recommend a qualified contract…" at bounding box center [469, 264] width 510 height 31
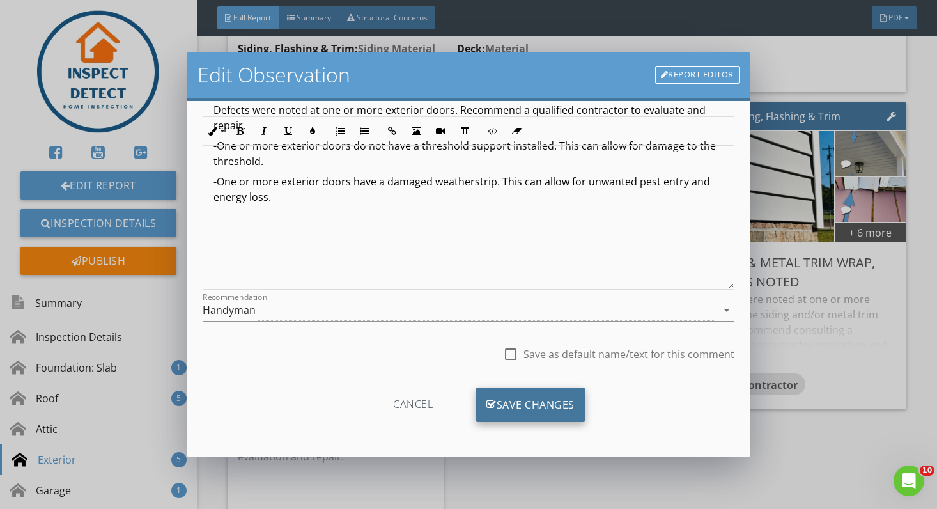
scroll to position [147, 0]
click at [567, 399] on div "Save Changes" at bounding box center [530, 405] width 109 height 35
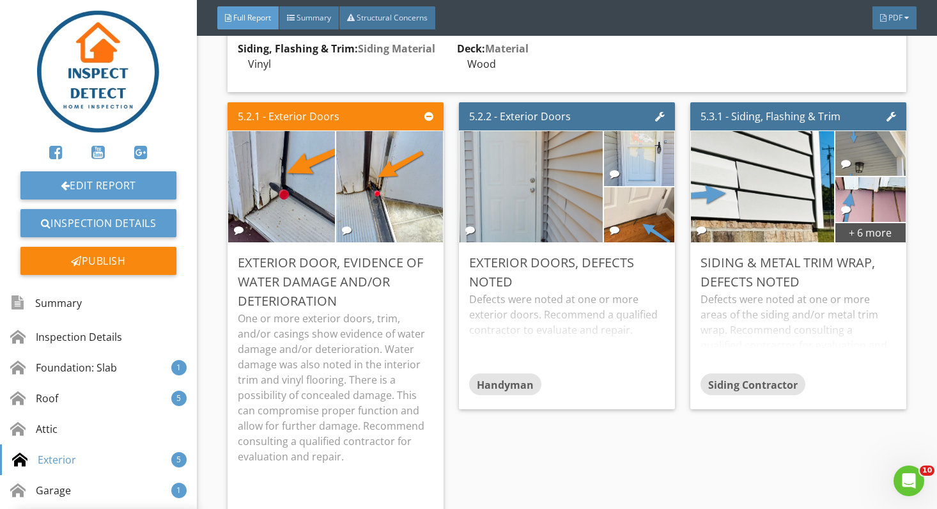
scroll to position [0, 0]
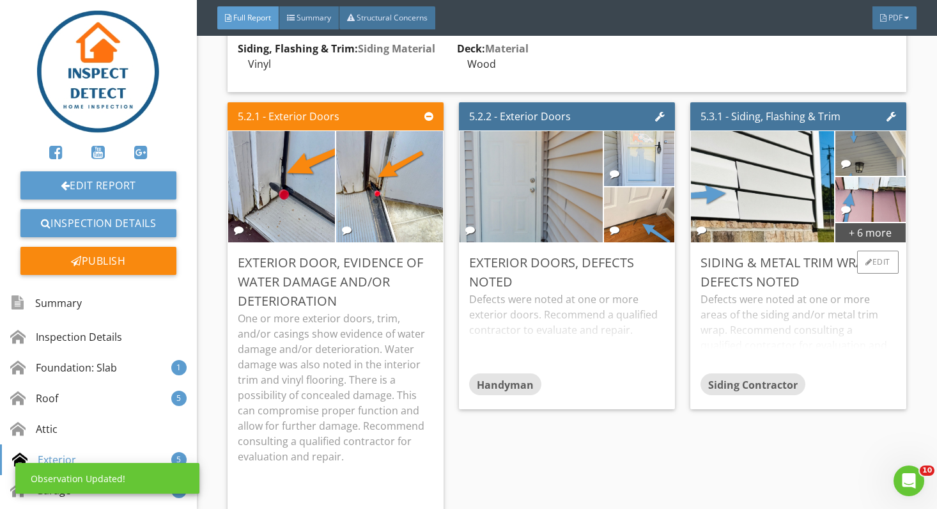
click at [848, 373] on div "Siding Contractor" at bounding box center [799, 386] width 196 height 26
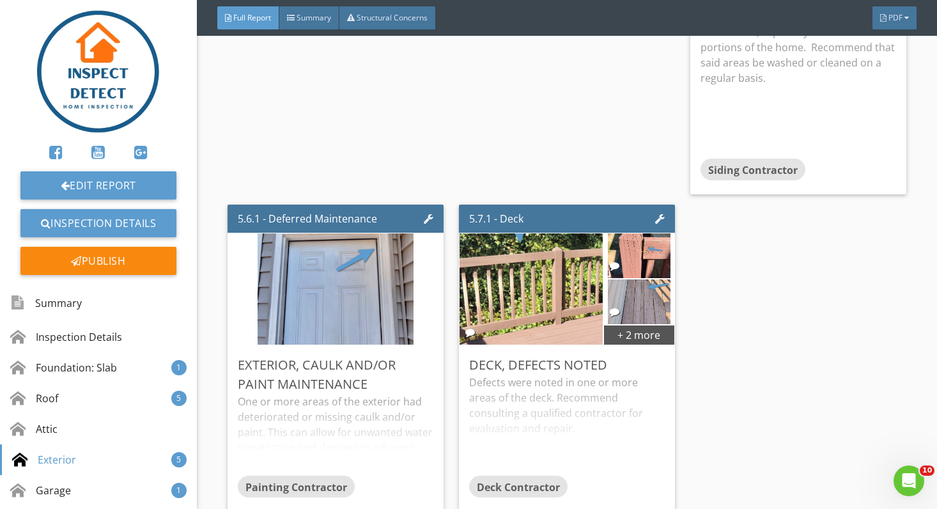
scroll to position [3382, 0]
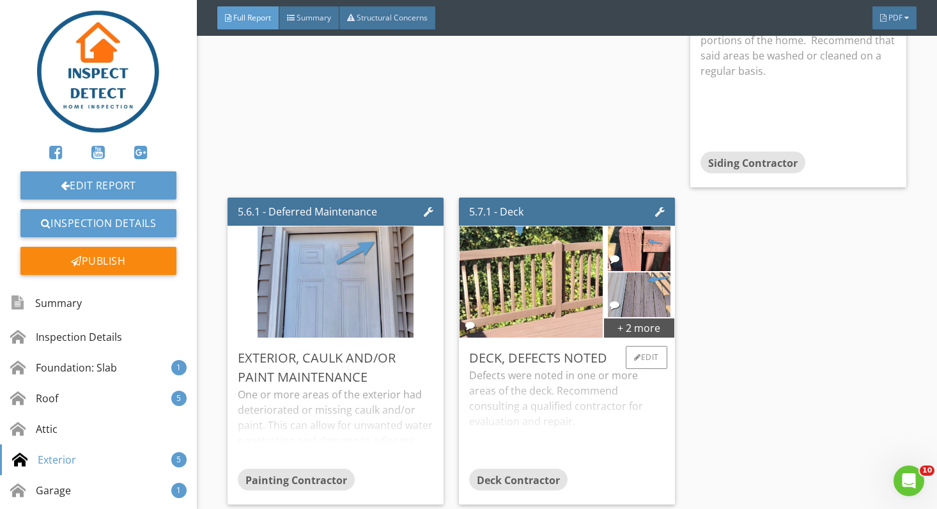
click at [644, 469] on div "Deck Contractor" at bounding box center [567, 482] width 196 height 26
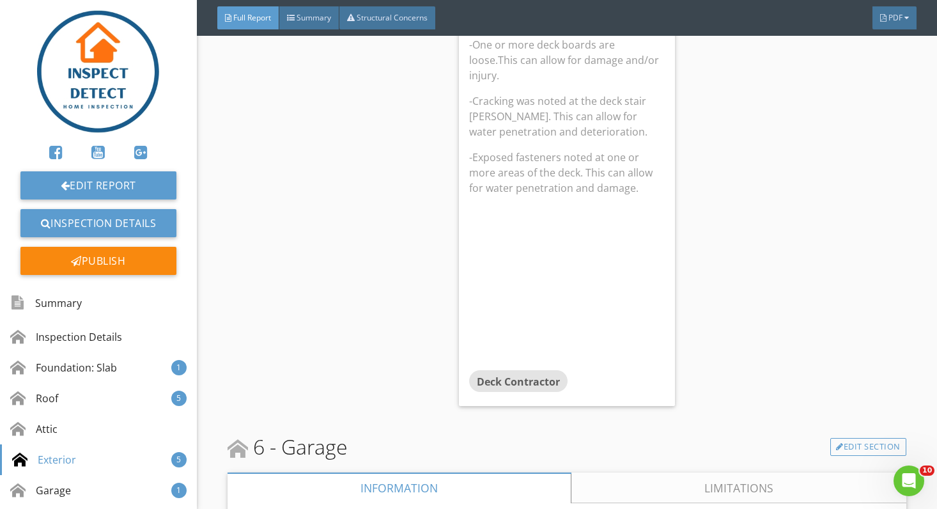
scroll to position [3931, 0]
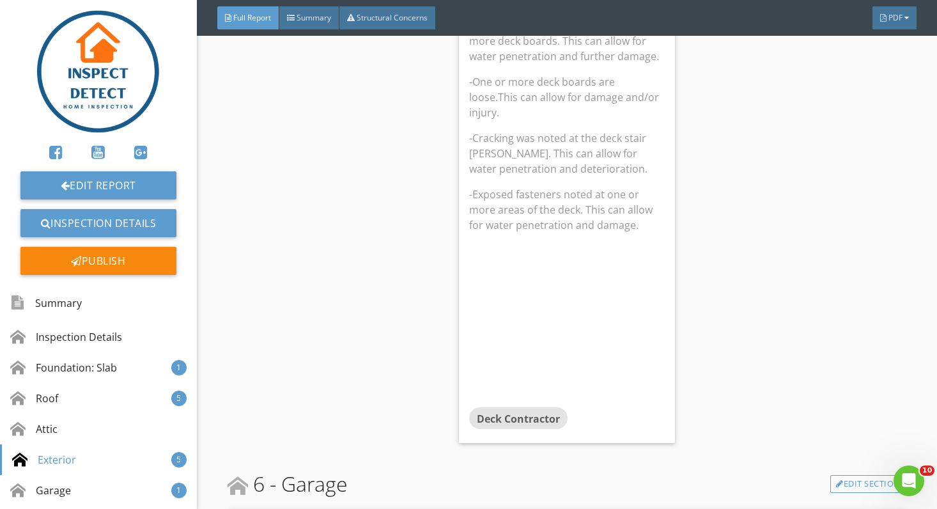
click at [501, 187] on p "-Exposed fasteners noted at one or more areas of the deck. This can allow for w…" at bounding box center [567, 210] width 196 height 46
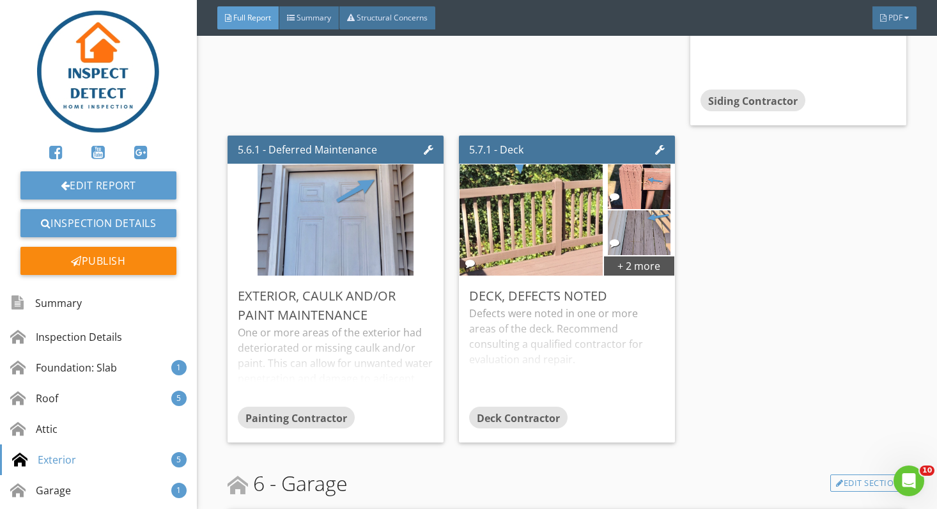
scroll to position [3420, 0]
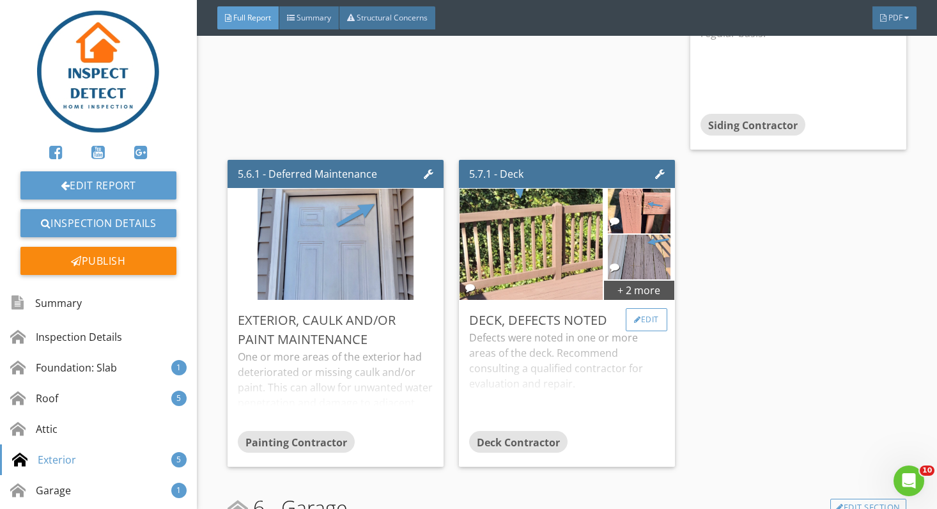
click at [637, 316] on div at bounding box center [637, 320] width 7 height 8
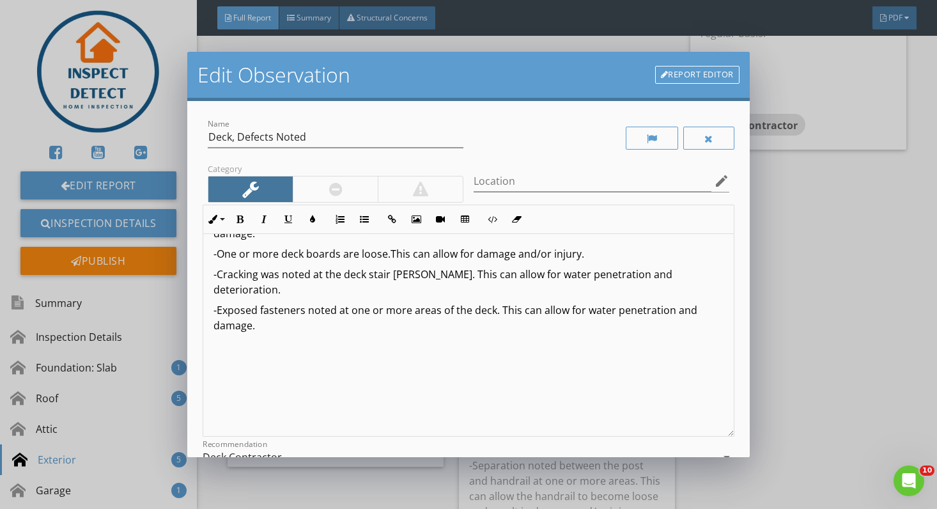
scroll to position [130, 0]
click at [254, 303] on p "-Exposed fasteners noted at one or more areas of the deck. This can allow for w…" at bounding box center [469, 318] width 510 height 31
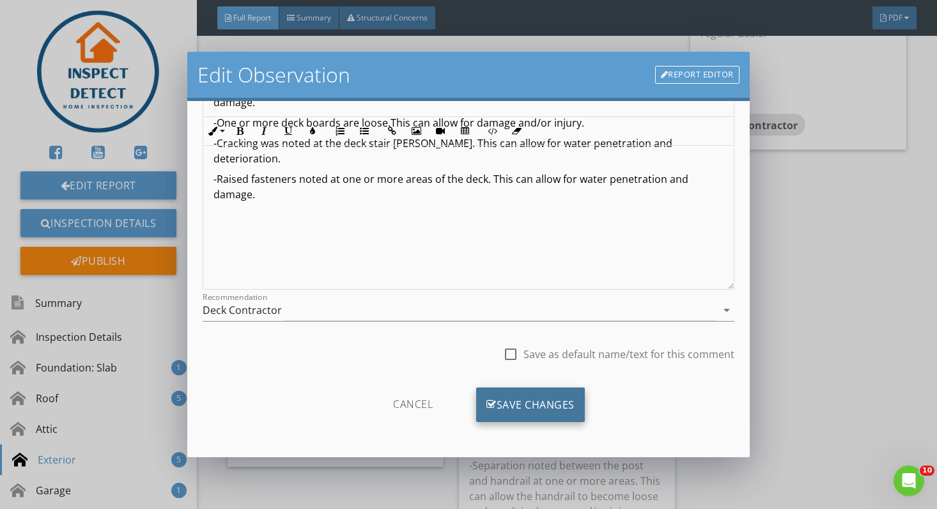
scroll to position [147, 0]
click at [527, 409] on div "Save Changes" at bounding box center [530, 405] width 109 height 35
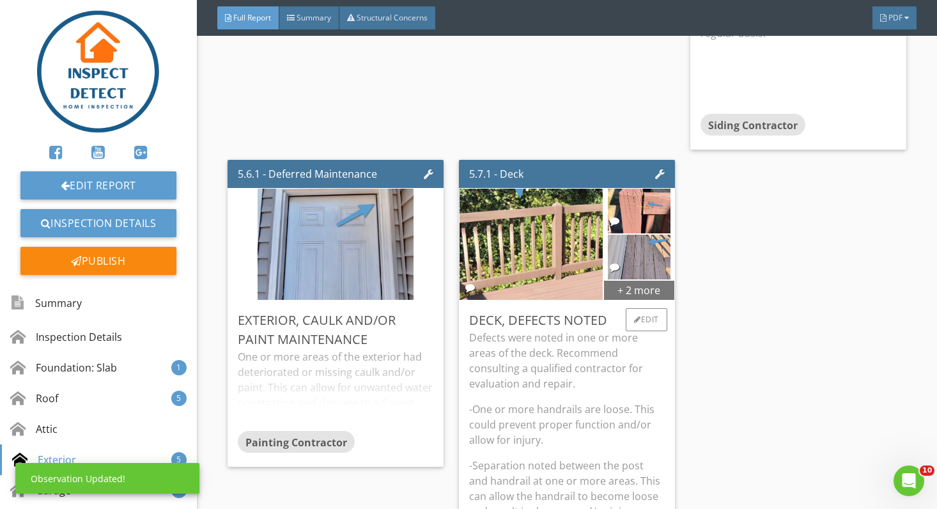
click at [635, 279] on div "+ 2 more" at bounding box center [639, 289] width 70 height 20
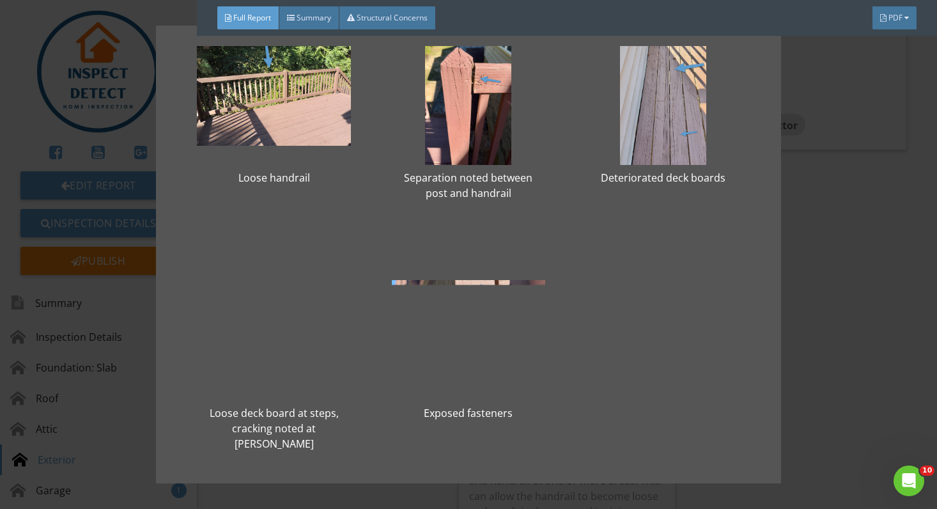
scroll to position [54, 0]
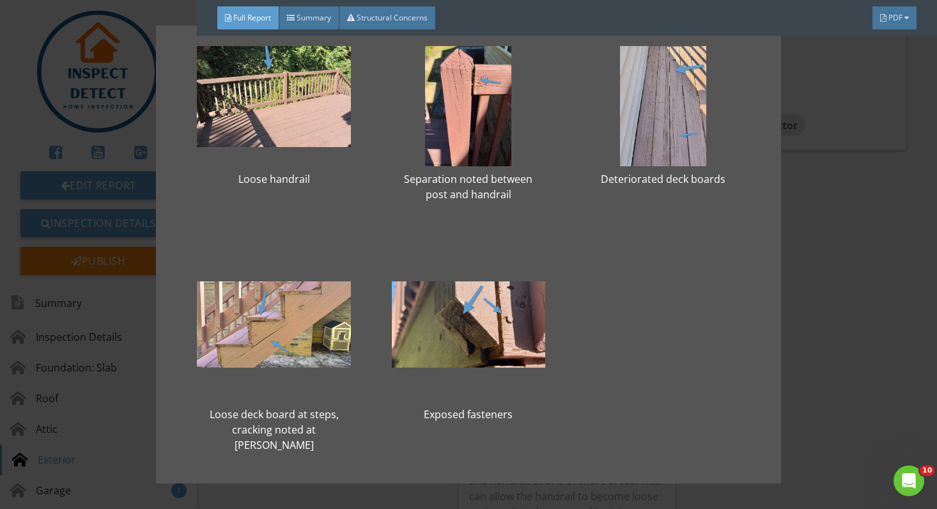
click at [845, 388] on div "Loose handrail Separation noted between post and handrail Deteriorated deck boa…" at bounding box center [468, 254] width 937 height 509
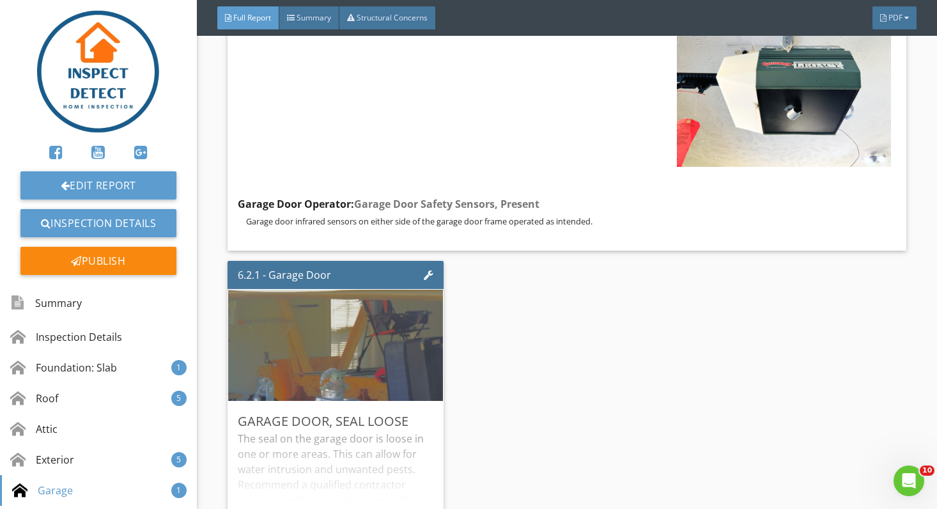
scroll to position [4615, 0]
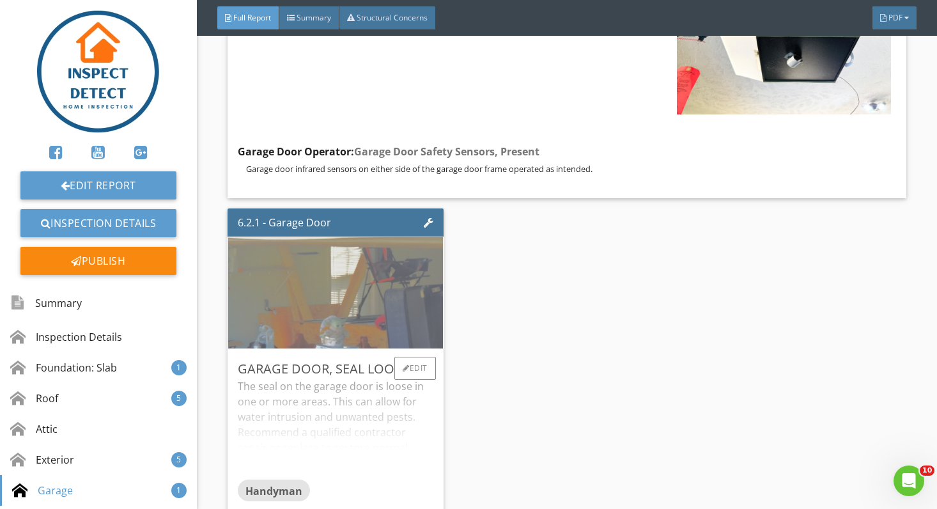
click at [413, 242] on img at bounding box center [335, 292] width 371 height 278
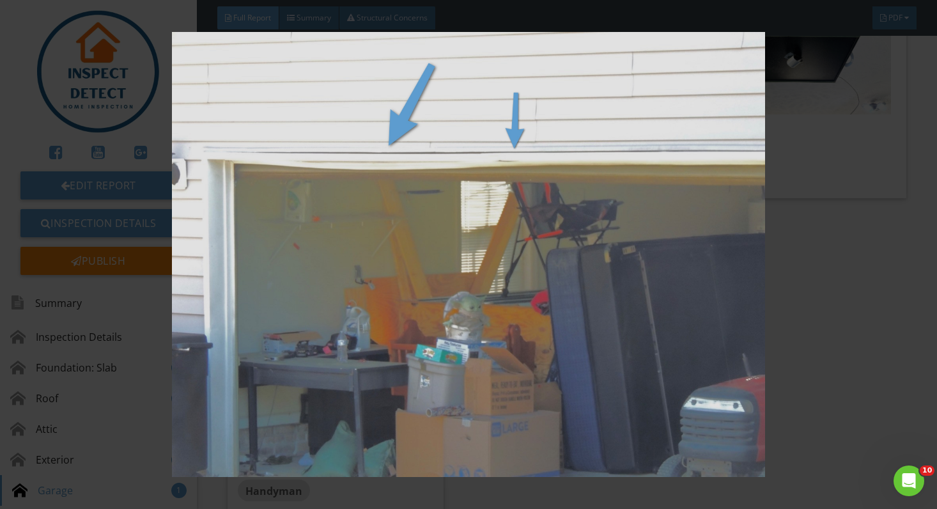
click at [853, 392] on img at bounding box center [469, 254] width 852 height 444
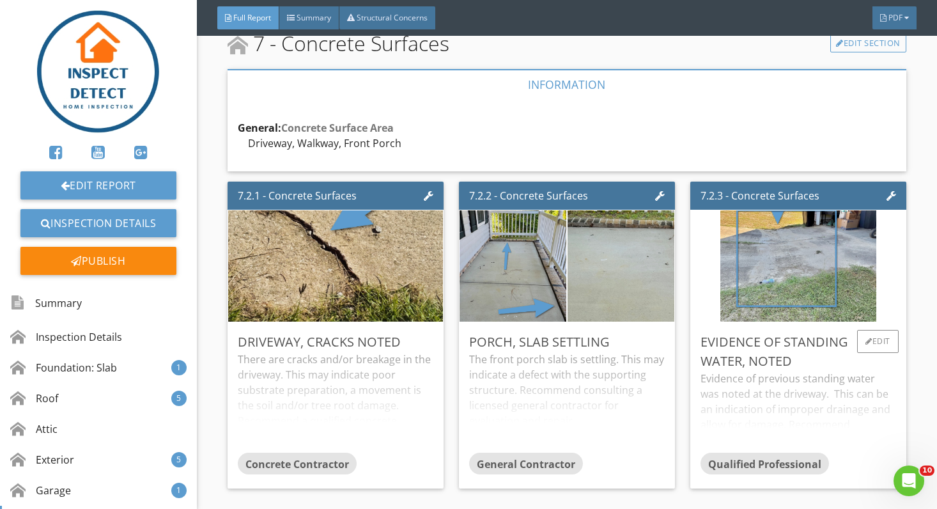
scroll to position [5145, 0]
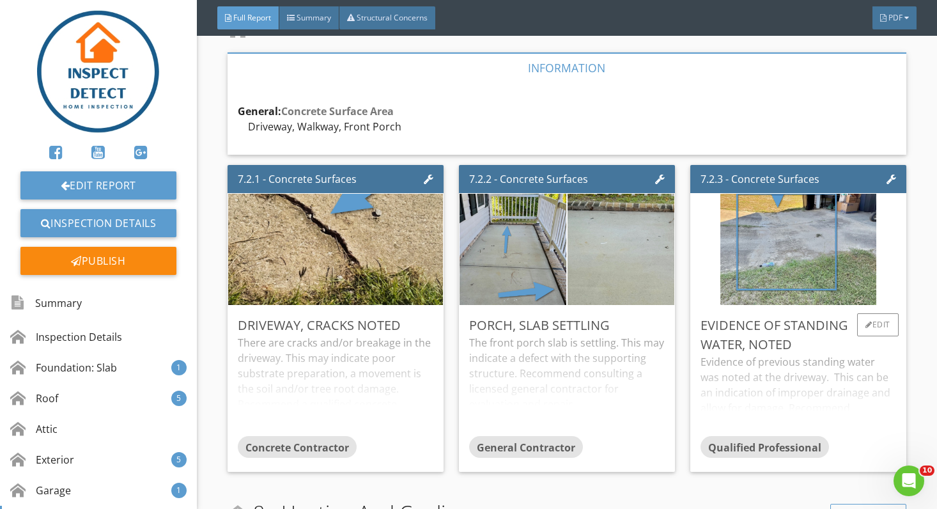
click at [868, 361] on div "Evidence of previous standing water was noted at the driveway. This can be an i…" at bounding box center [799, 395] width 196 height 82
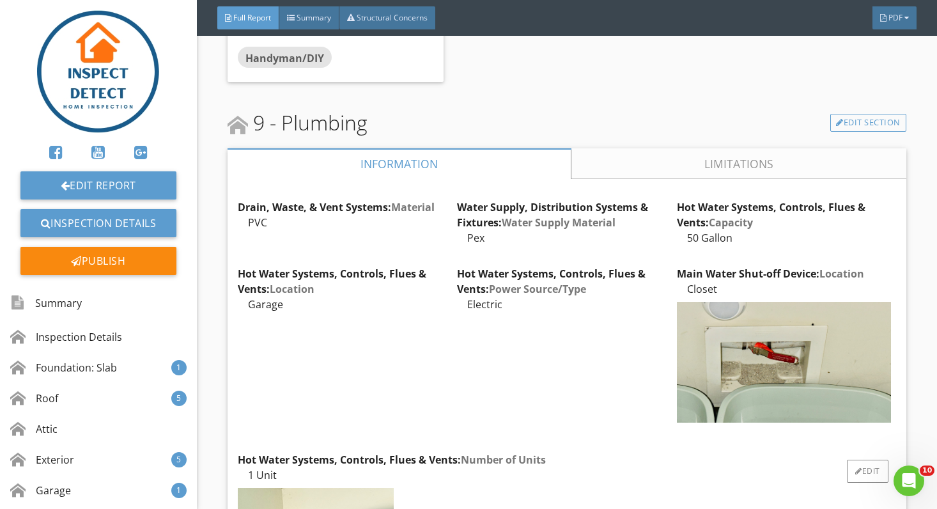
scroll to position [6361, 0]
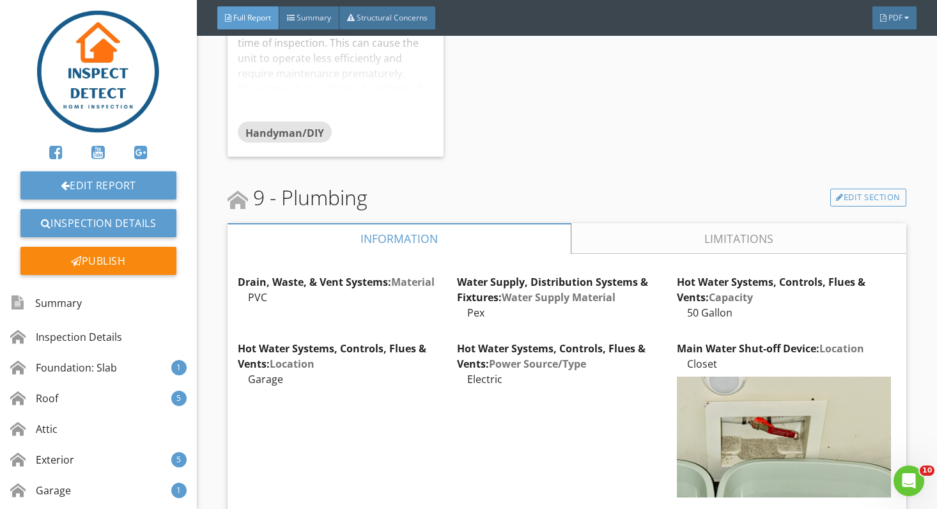
click at [788, 223] on link "Limitations" at bounding box center [739, 238] width 335 height 31
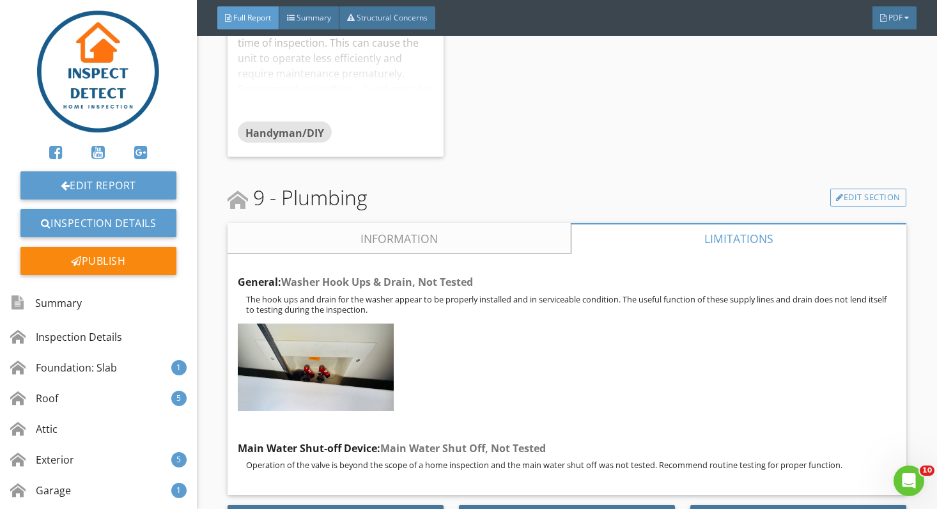
click at [533, 223] on link "Information" at bounding box center [399, 238] width 343 height 31
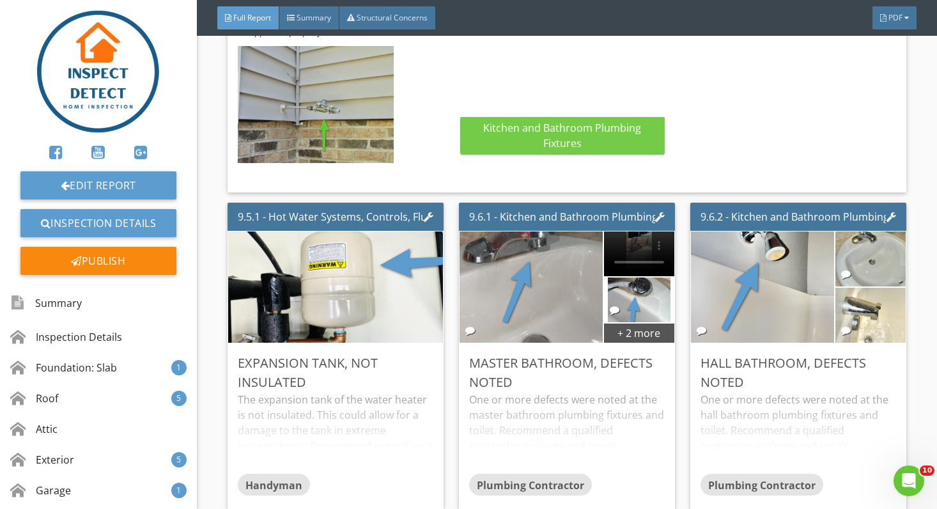
scroll to position [7239, 0]
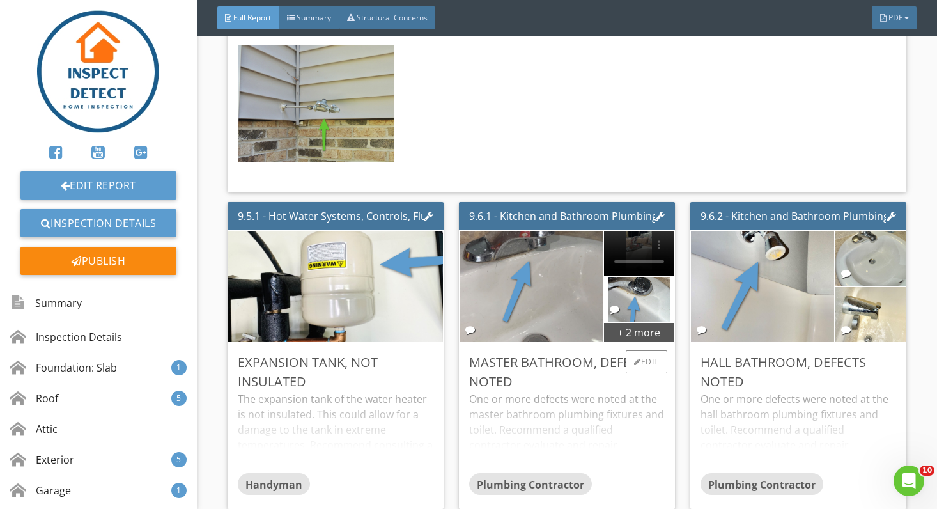
click at [657, 473] on div "Plumbing Contractor" at bounding box center [567, 486] width 196 height 26
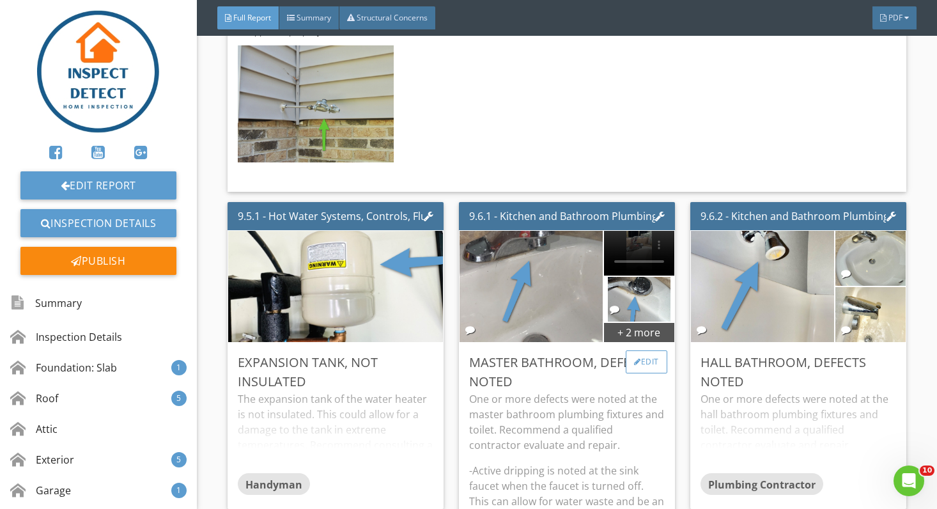
click at [653, 350] on div "Edit" at bounding box center [647, 361] width 42 height 23
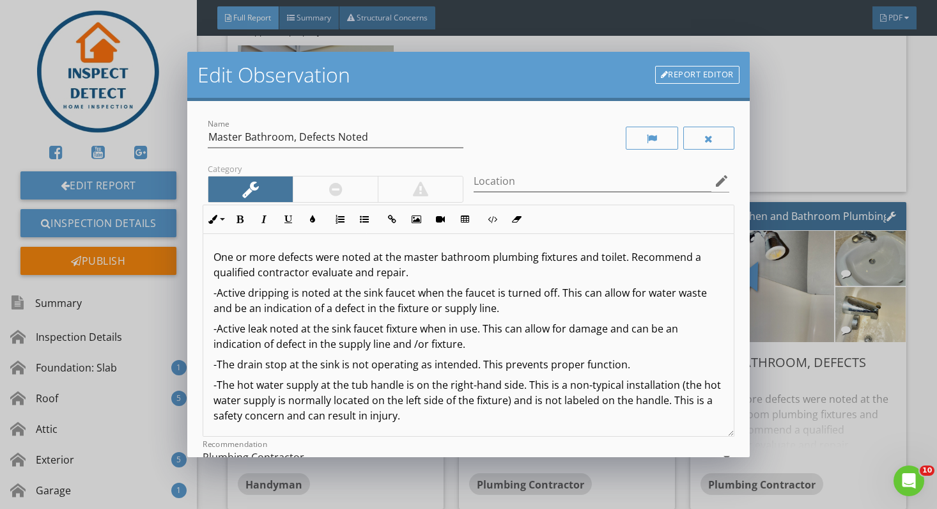
click at [281, 255] on p "One or more defects were noted at the master bathroom plumbing fixtures and toi…" at bounding box center [469, 264] width 510 height 31
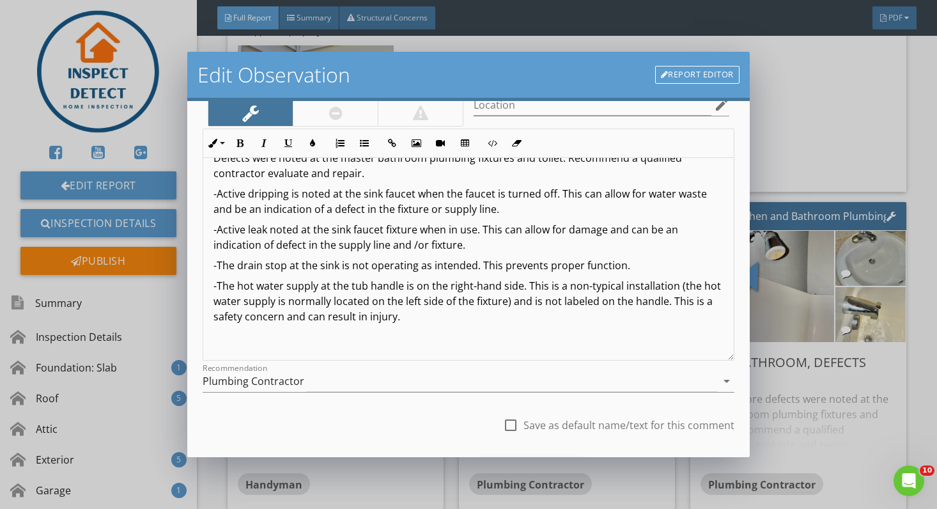
scroll to position [79, 0]
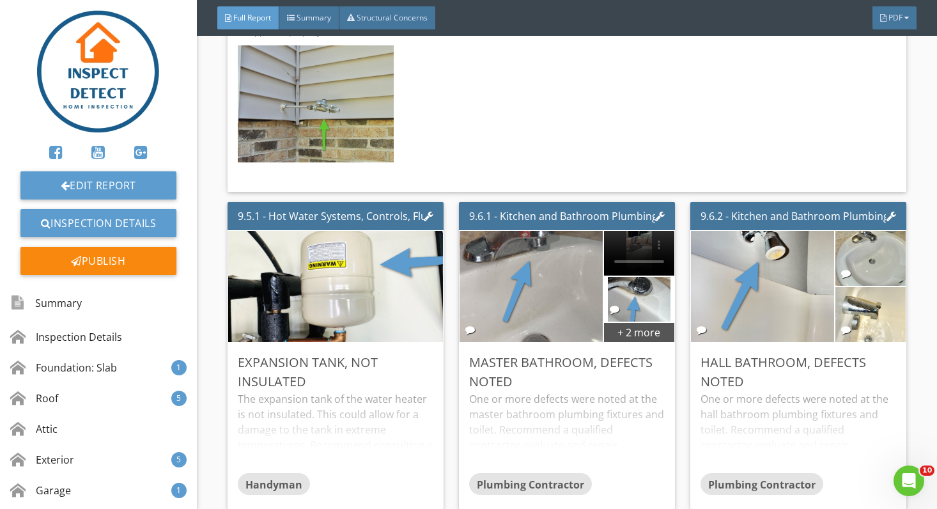
click at [809, 461] on div at bounding box center [468, 254] width 937 height 509
click at [647, 322] on div "+ 2 more" at bounding box center [639, 332] width 70 height 20
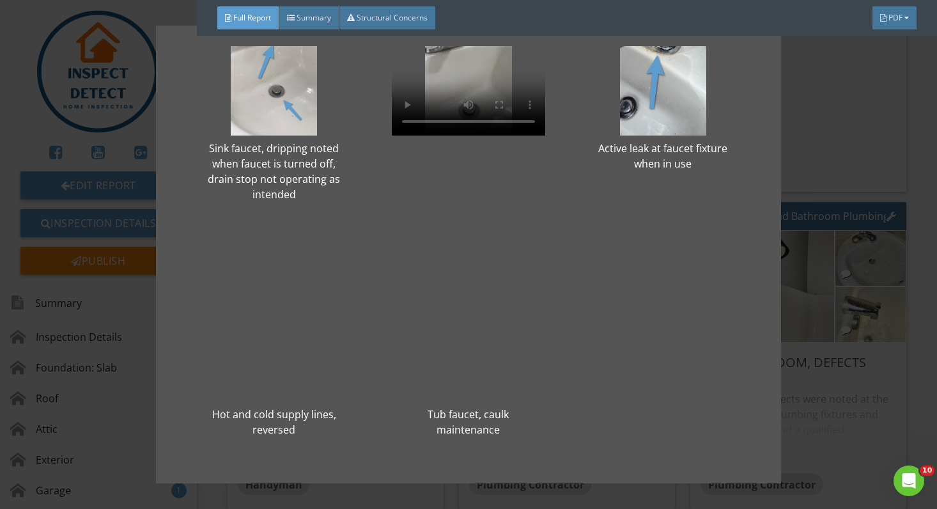
scroll to position [84, 0]
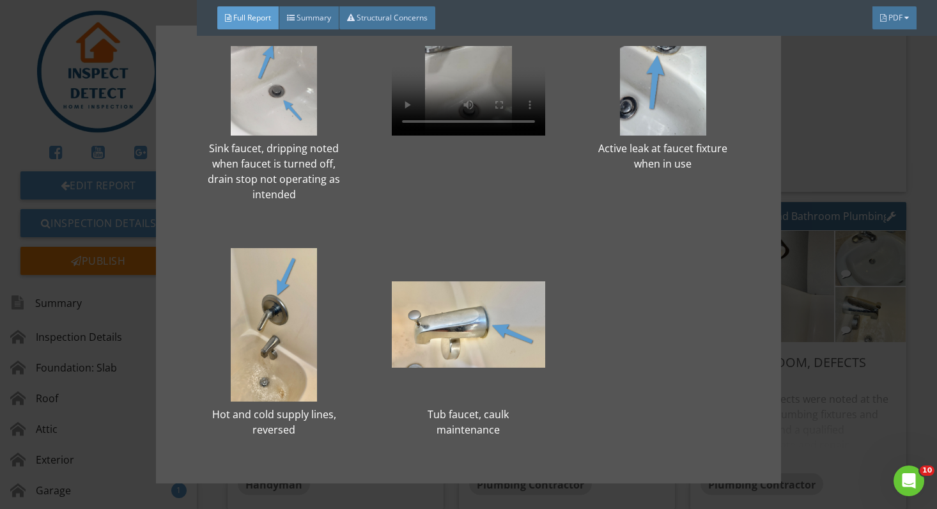
click at [815, 469] on div "Sink faucet, dripping noted when faucet is turned off, drain stop not operating…" at bounding box center [468, 254] width 937 height 509
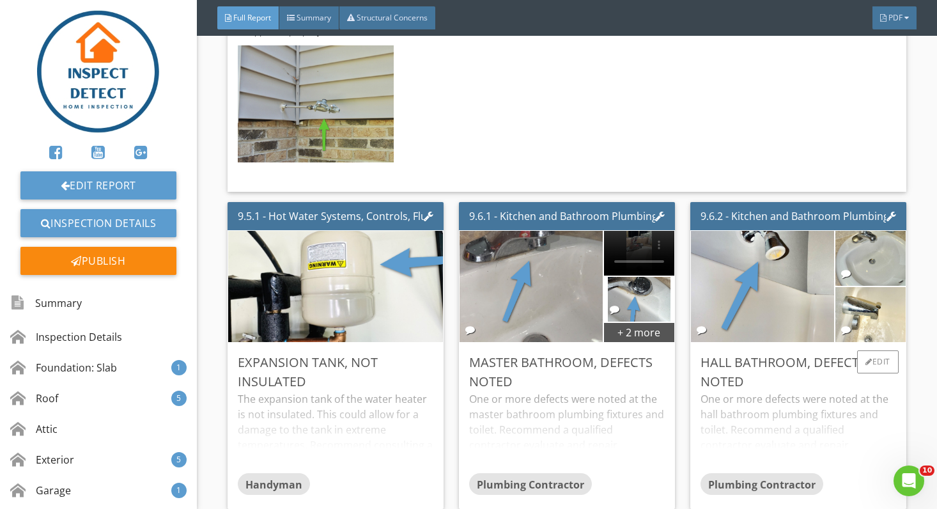
click at [871, 473] on div "Plumbing Contractor" at bounding box center [799, 486] width 196 height 26
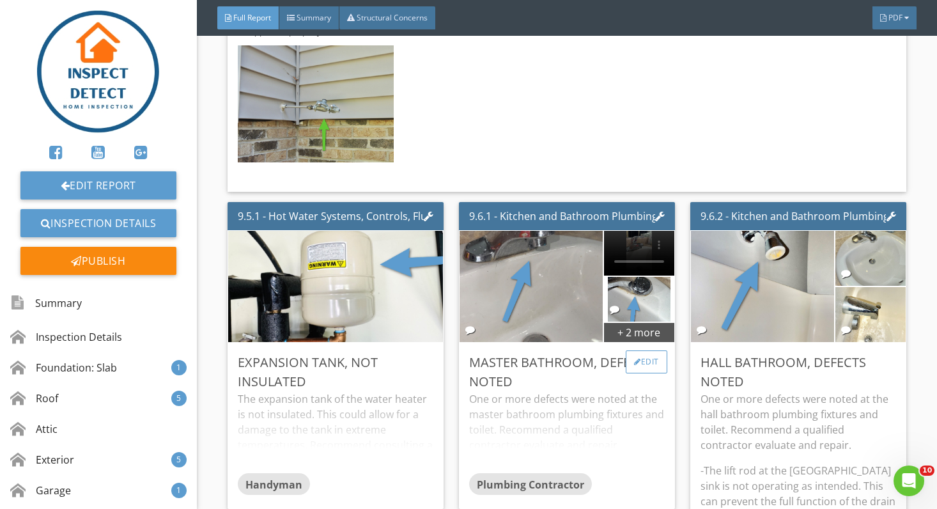
click at [641, 350] on div "Edit" at bounding box center [647, 361] width 42 height 23
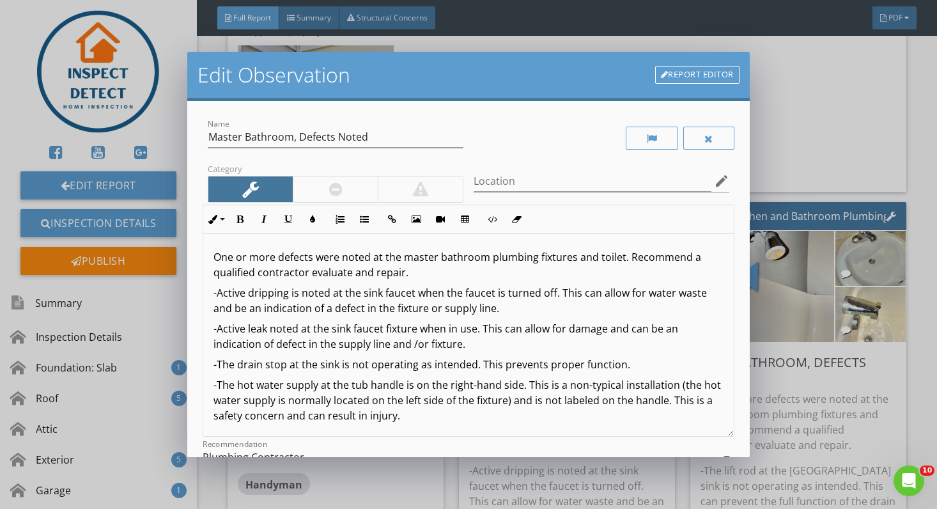
click at [283, 258] on p "One or more defects were noted at the master bathroom plumbing fixtures and toi…" at bounding box center [469, 264] width 510 height 31
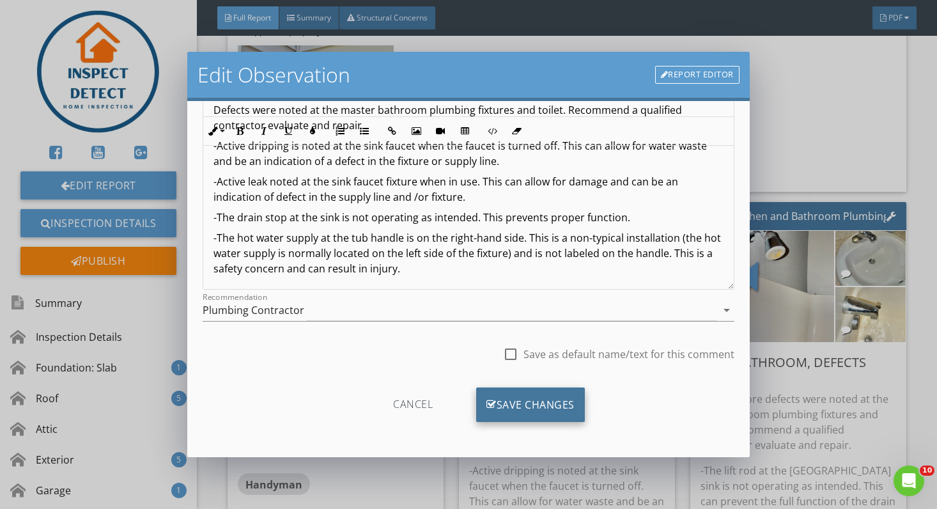
scroll to position [147, 0]
click at [569, 405] on div "Save Changes" at bounding box center [530, 405] width 109 height 35
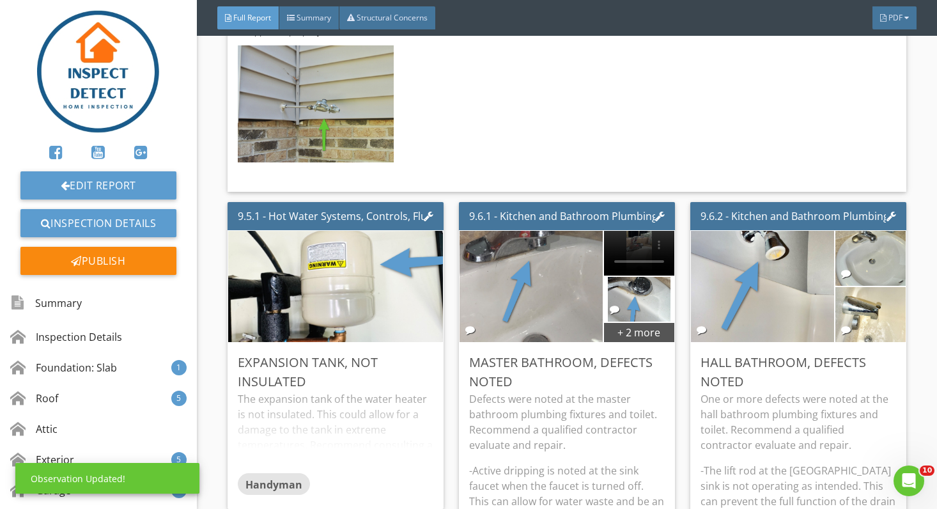
scroll to position [0, 0]
click at [870, 350] on div "Edit" at bounding box center [879, 361] width 42 height 23
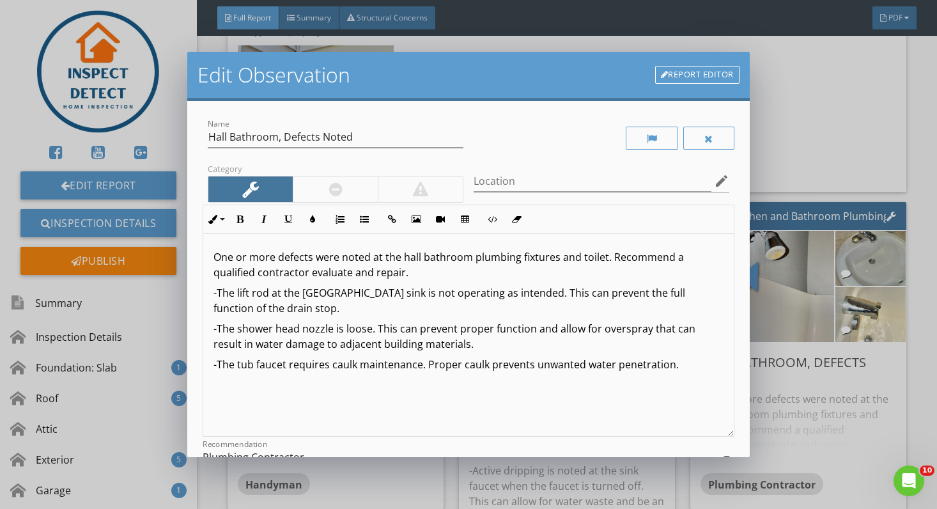
click at [281, 261] on p "One or more defects were noted at the hall bathroom plumbing fixtures and toile…" at bounding box center [469, 264] width 510 height 31
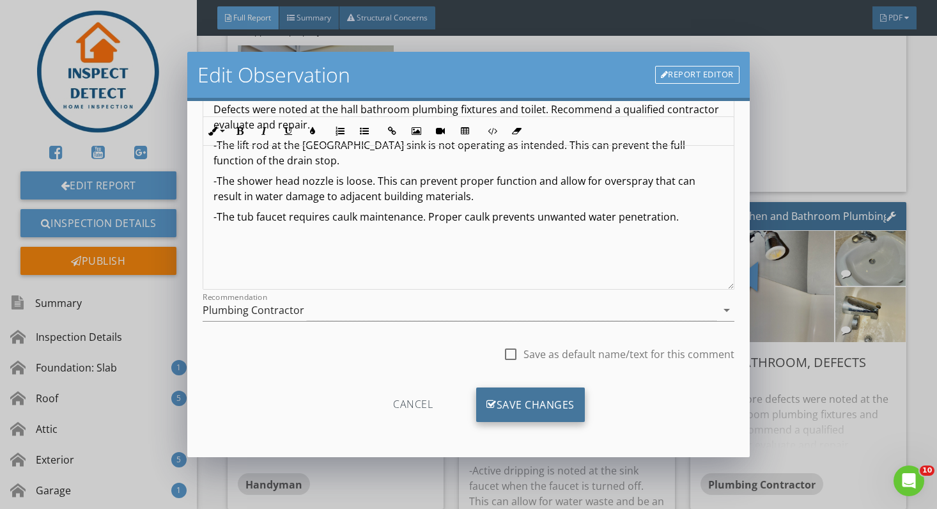
scroll to position [147, 0]
click at [545, 400] on div "Save Changes" at bounding box center [530, 405] width 109 height 35
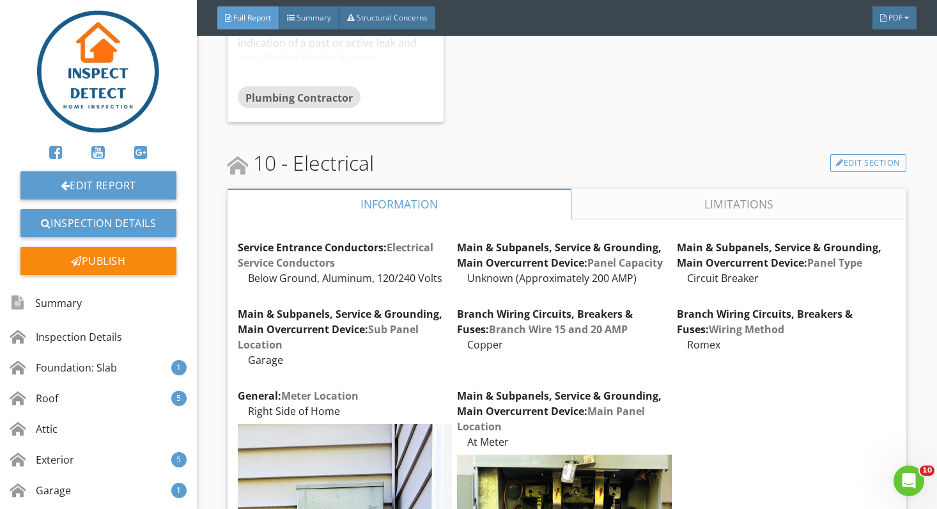
scroll to position [8333, 0]
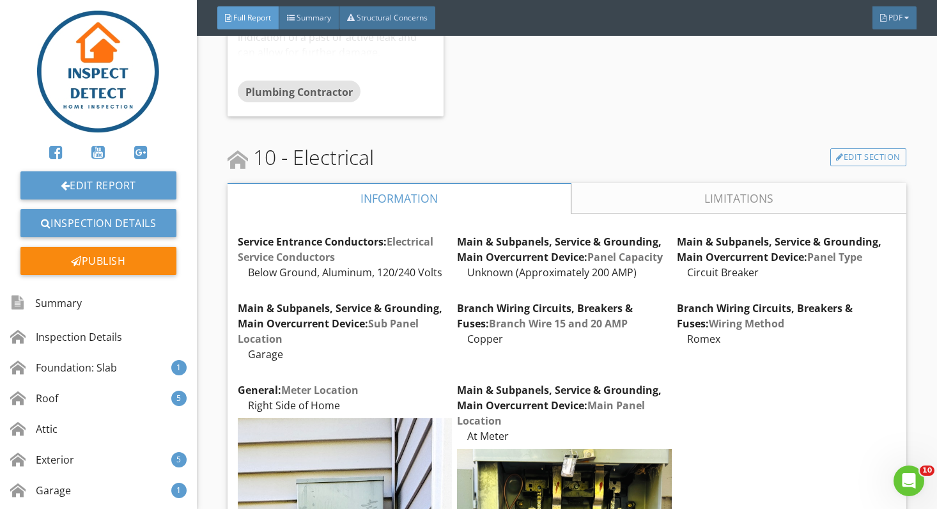
click at [785, 183] on link "Limitations" at bounding box center [739, 198] width 335 height 31
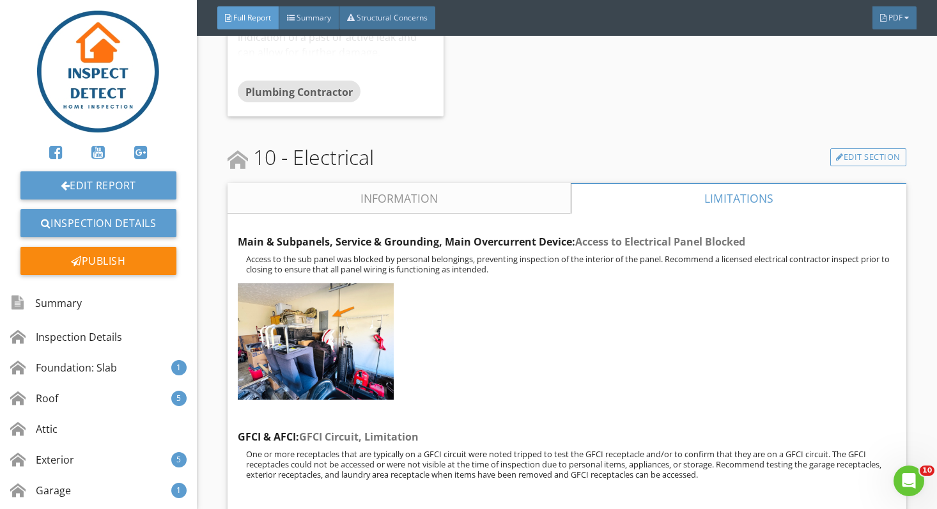
click at [531, 183] on link "Information" at bounding box center [399, 198] width 343 height 31
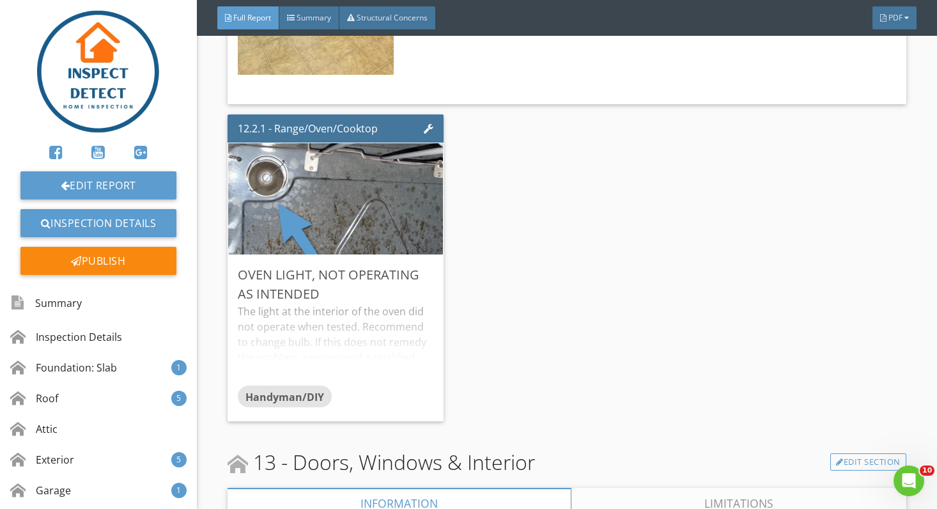
scroll to position [11808, 0]
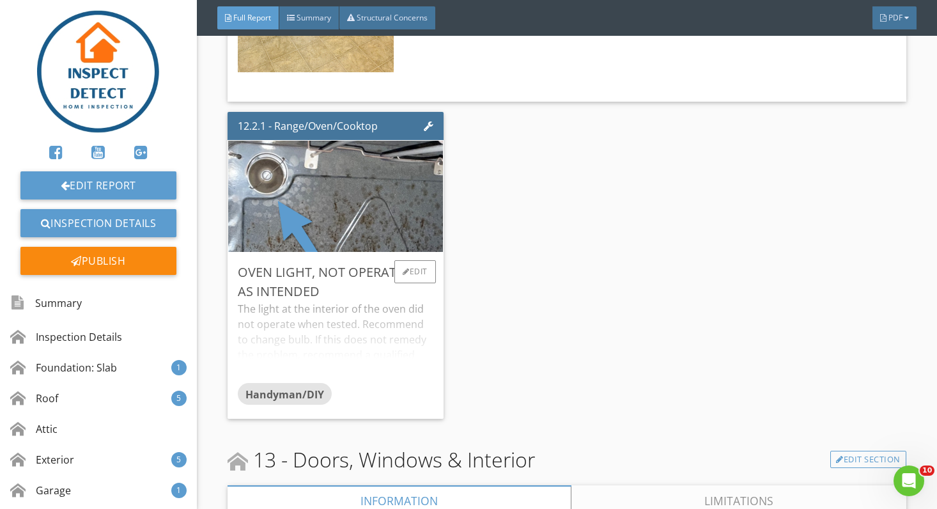
click at [405, 312] on div "The light at the interior of the oven did not operate when tested. Recommend to…" at bounding box center [336, 342] width 196 height 82
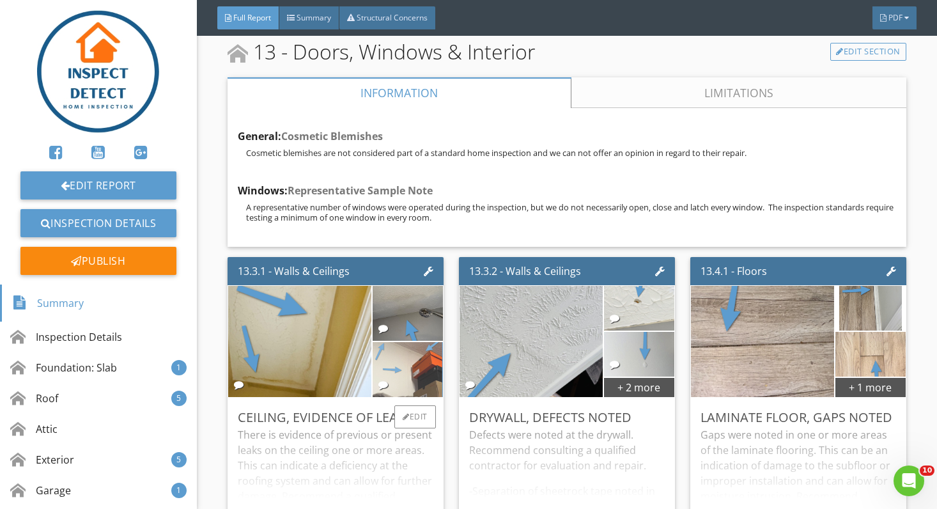
scroll to position [12266, 0]
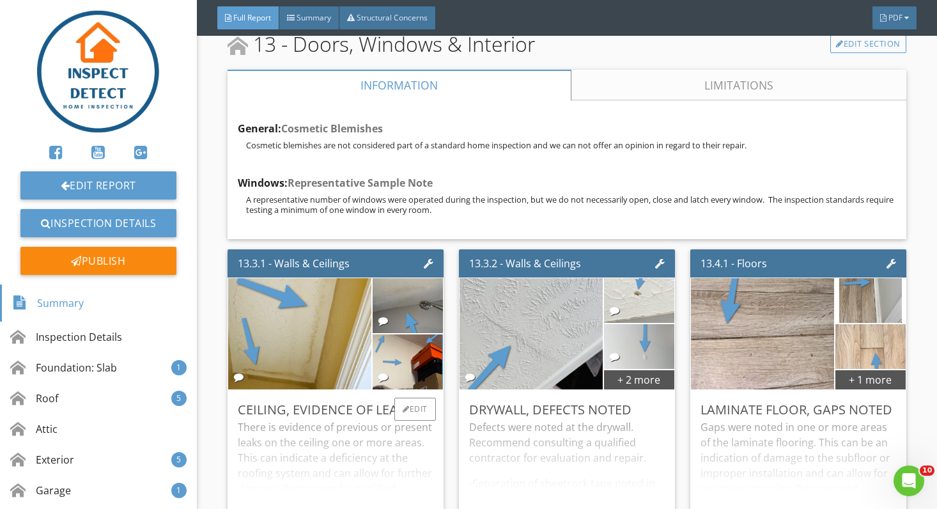
click at [419, 419] on div "There is evidence of previous or present leaks on the ceiling one or more areas…" at bounding box center [336, 469] width 196 height 101
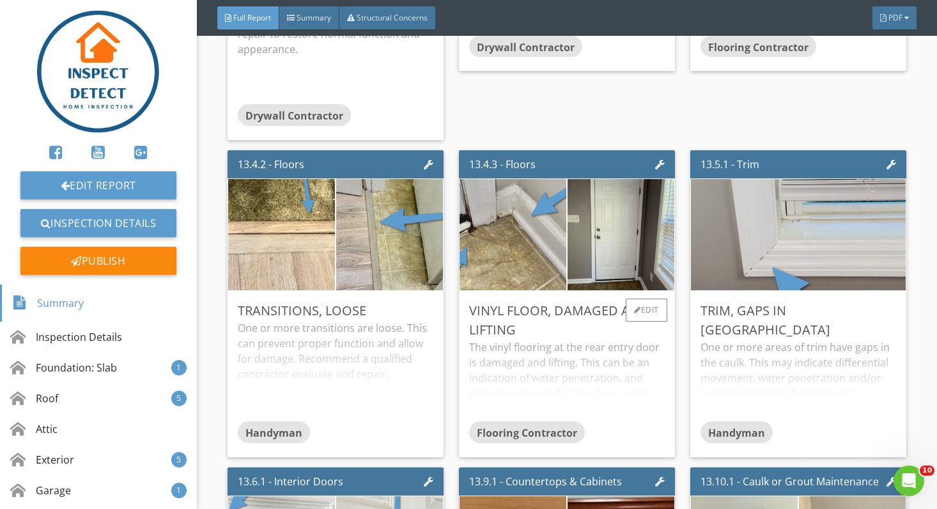
scroll to position [12754, 0]
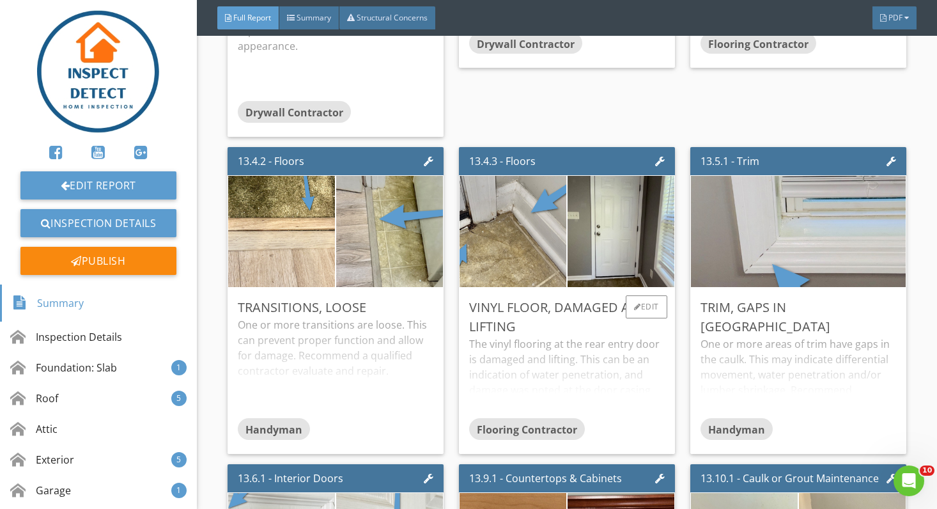
click at [615, 418] on div "Flooring Contractor" at bounding box center [567, 431] width 196 height 26
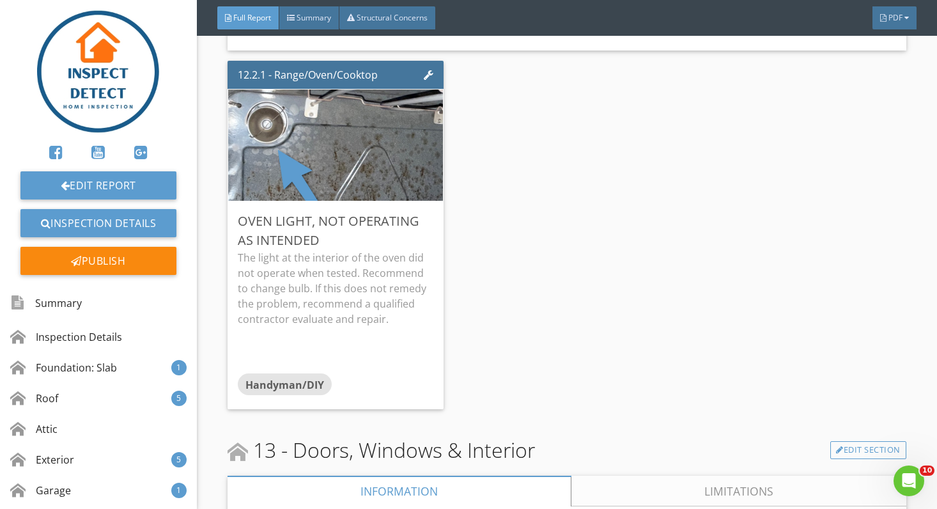
scroll to position [11746, 0]
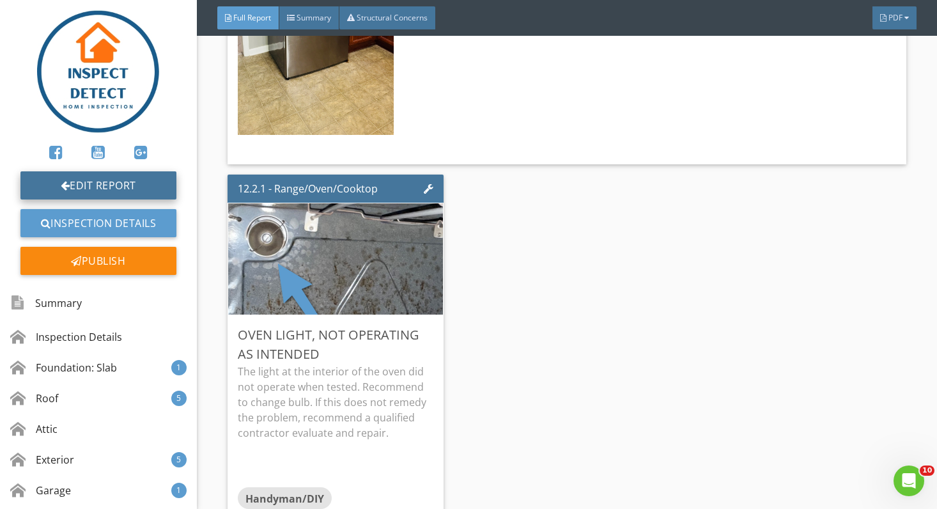
click at [160, 194] on link "Edit Report" at bounding box center [98, 185] width 156 height 28
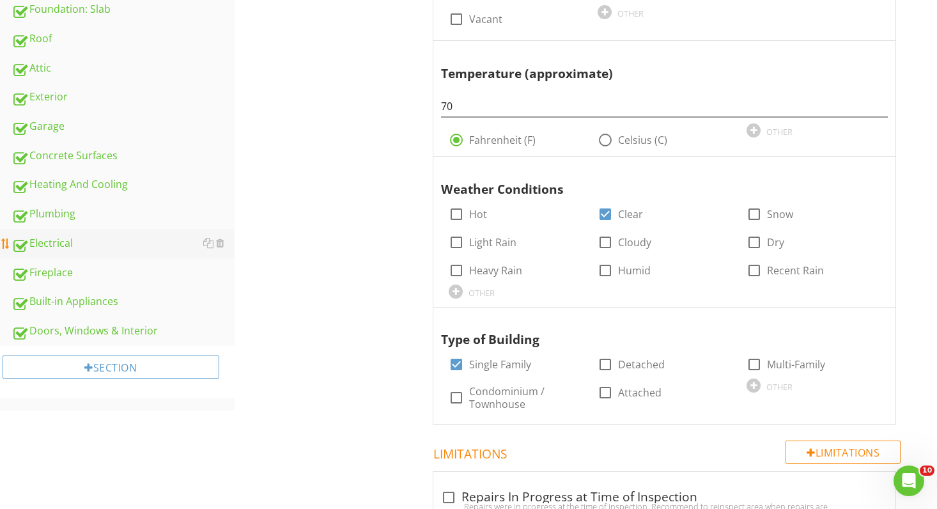
scroll to position [370, 0]
click at [126, 93] on div "Exterior" at bounding box center [123, 96] width 223 height 17
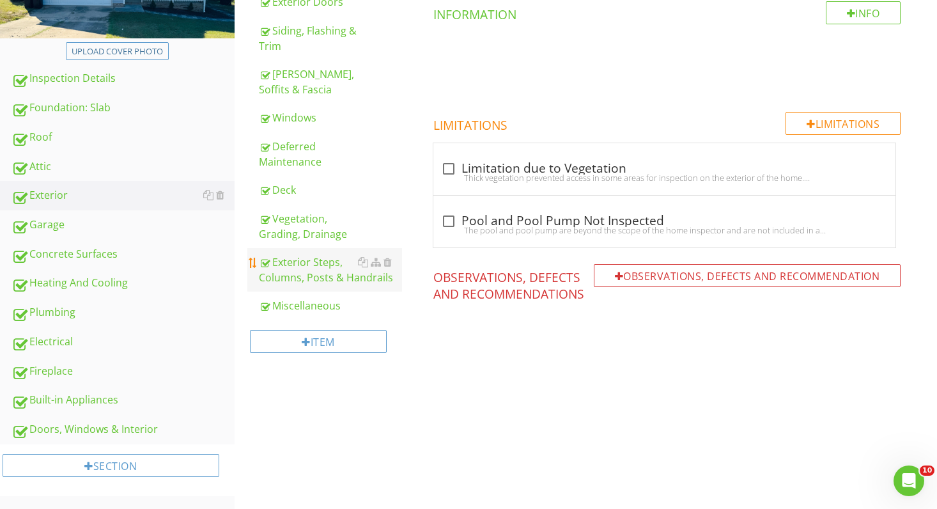
scroll to position [270, 0]
click at [315, 196] on div "Deck" at bounding box center [331, 190] width 144 height 15
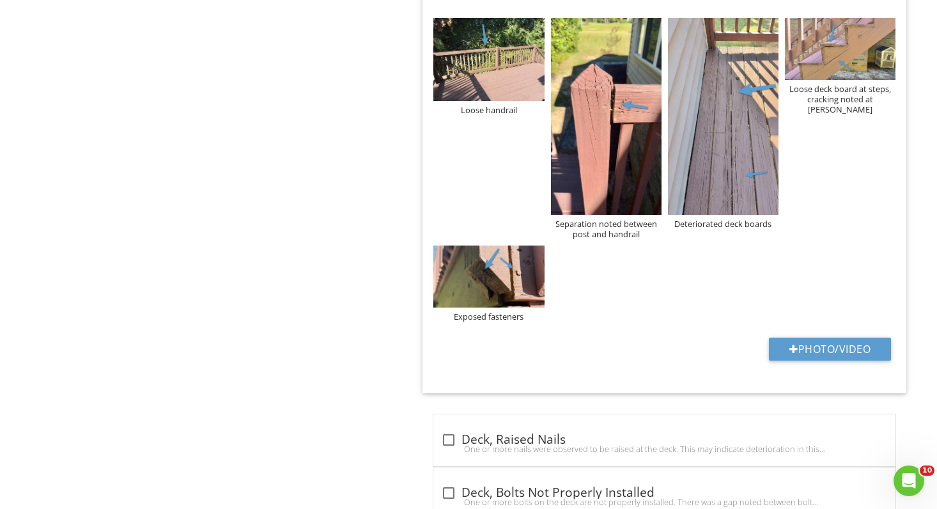
scroll to position [1047, 0]
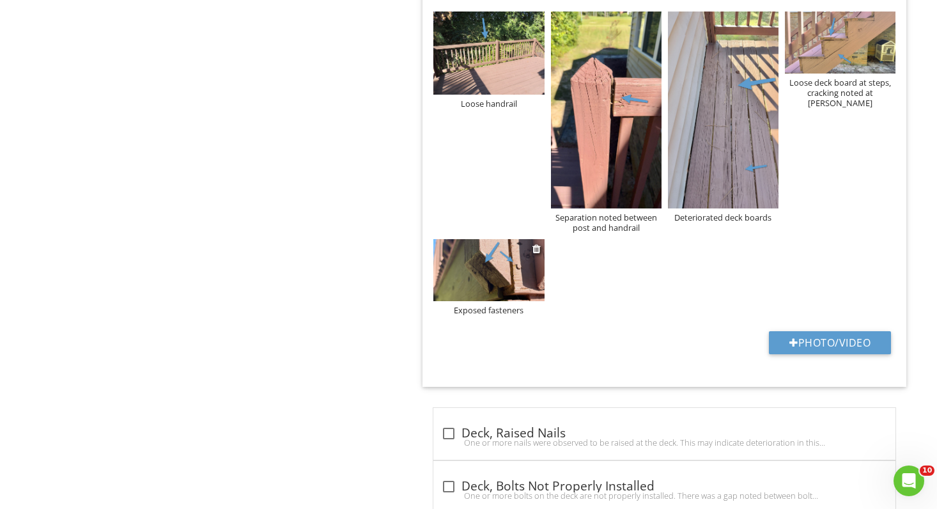
click at [490, 306] on div "Exposed fasteners" at bounding box center [489, 310] width 111 height 10
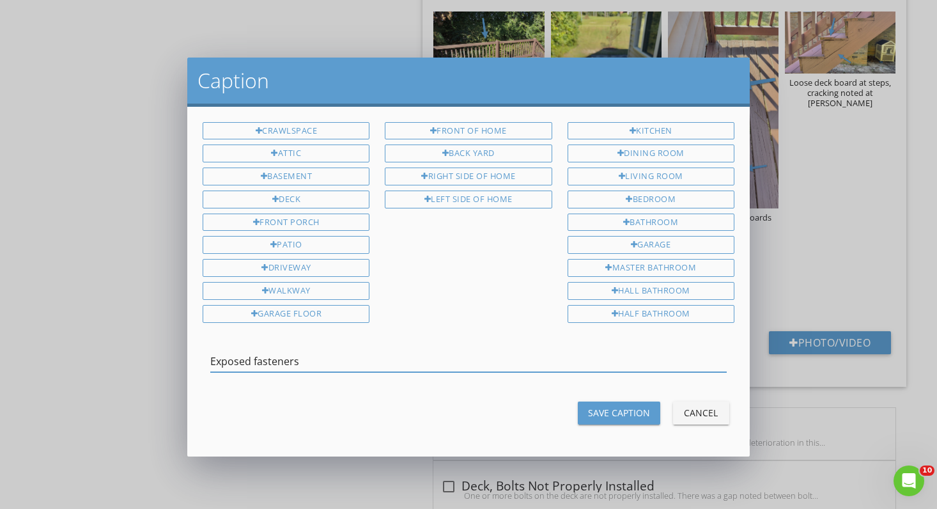
click at [237, 356] on input "Exposed fasteners" at bounding box center [468, 361] width 517 height 21
type input "Raised fasteners"
click at [606, 406] on div "Save Caption" at bounding box center [619, 412] width 62 height 13
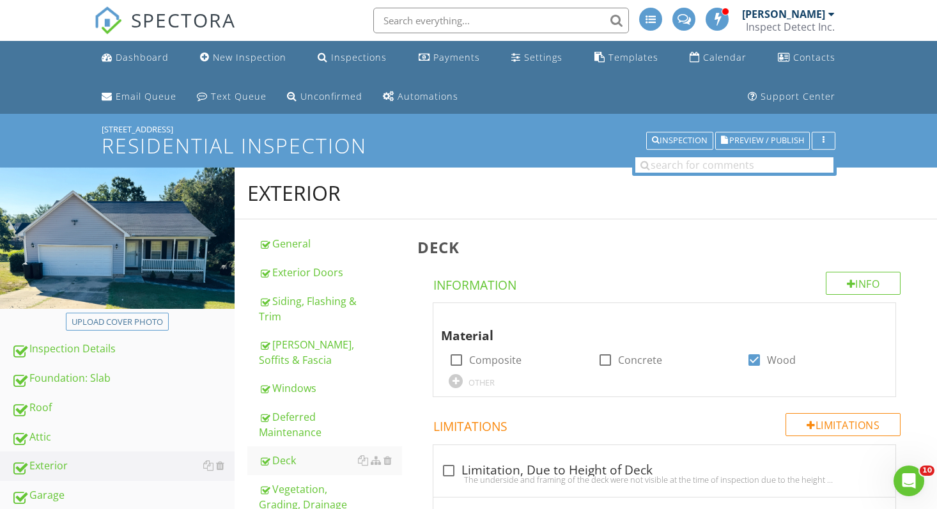
scroll to position [0, 0]
click at [155, 62] on div "Dashboard" at bounding box center [142, 57] width 53 height 12
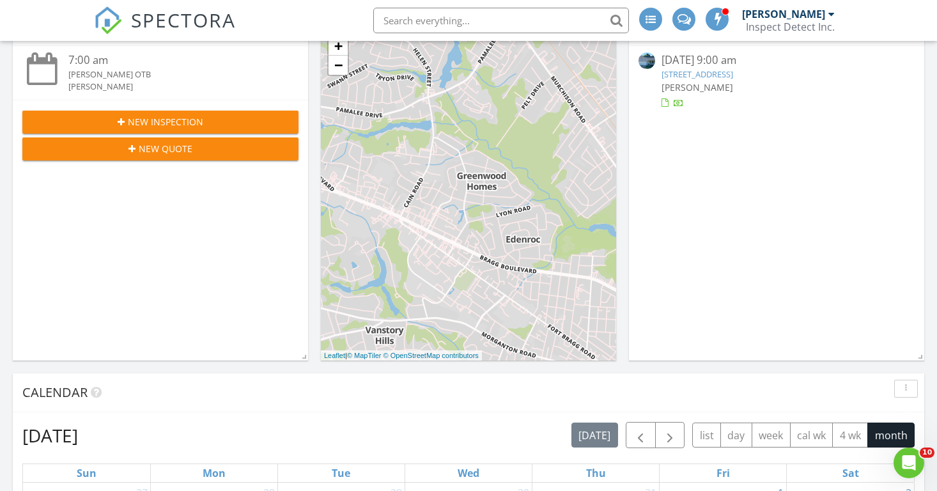
scroll to position [118, 0]
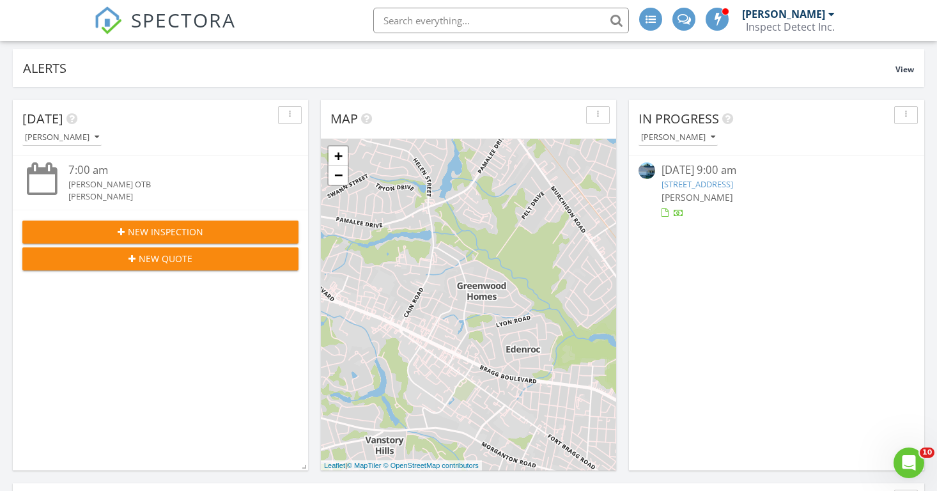
click at [733, 180] on link "[STREET_ADDRESS]" at bounding box center [698, 184] width 72 height 12
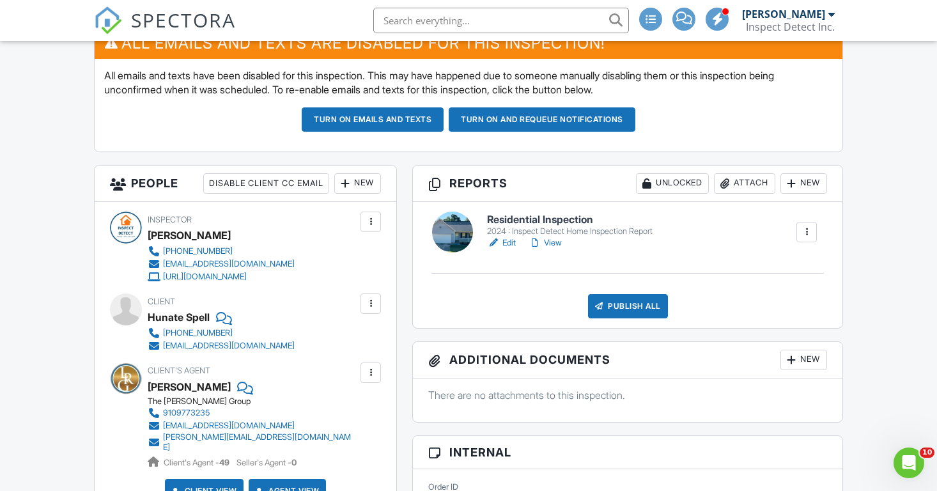
scroll to position [389, 0]
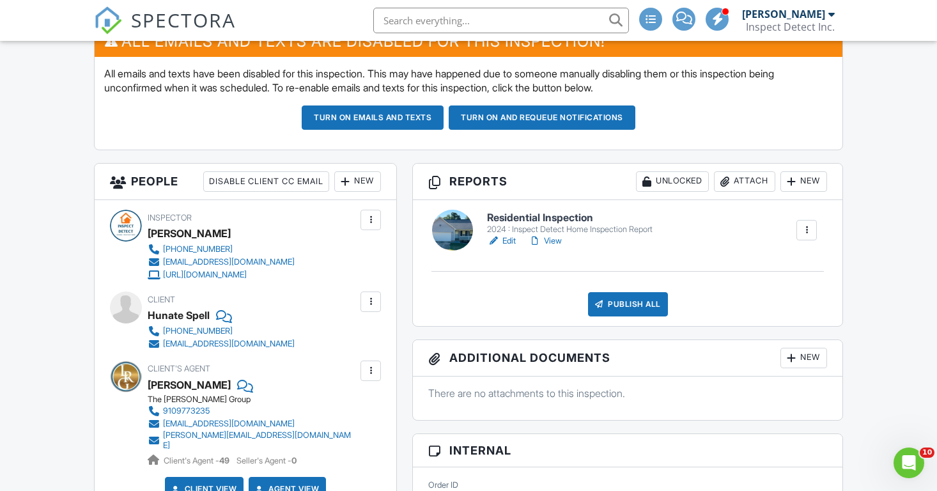
click at [557, 237] on link "View" at bounding box center [545, 241] width 33 height 13
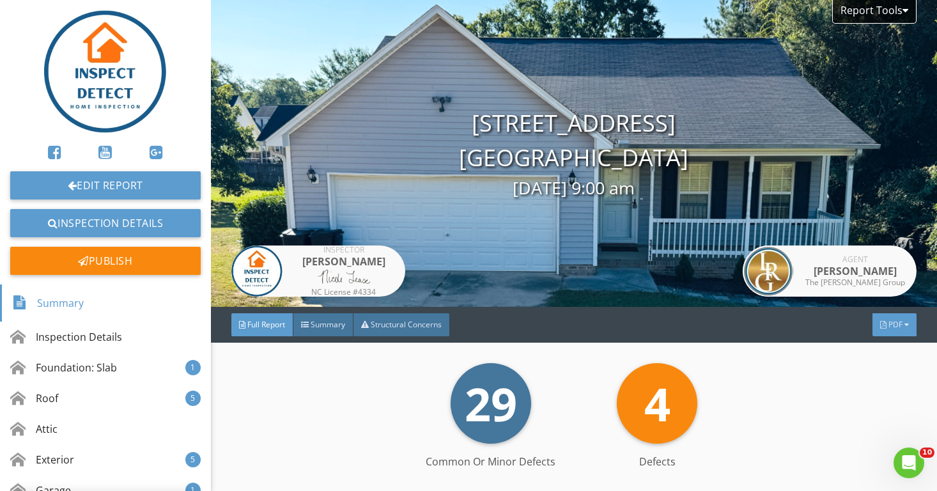
click at [898, 329] on span "PDF" at bounding box center [896, 324] width 14 height 11
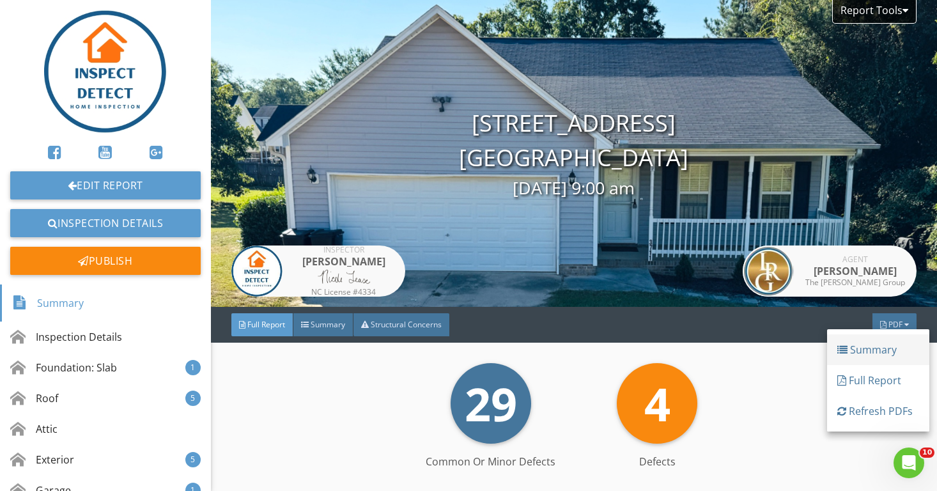
click at [879, 357] on div "Summary" at bounding box center [879, 349] width 82 height 15
